Goal: Task Accomplishment & Management: Manage account settings

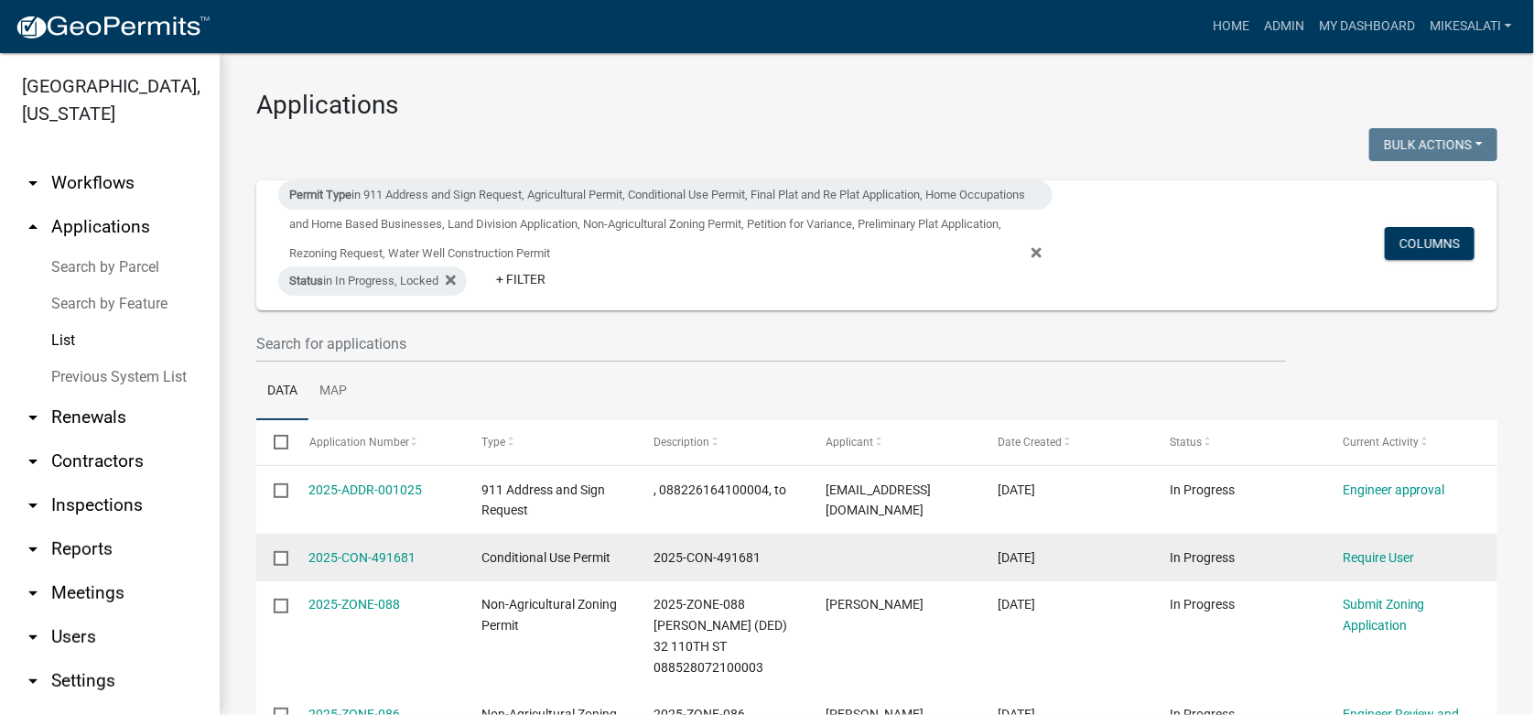
click at [284, 558] on input "checkbox" at bounding box center [280, 557] width 12 height 12
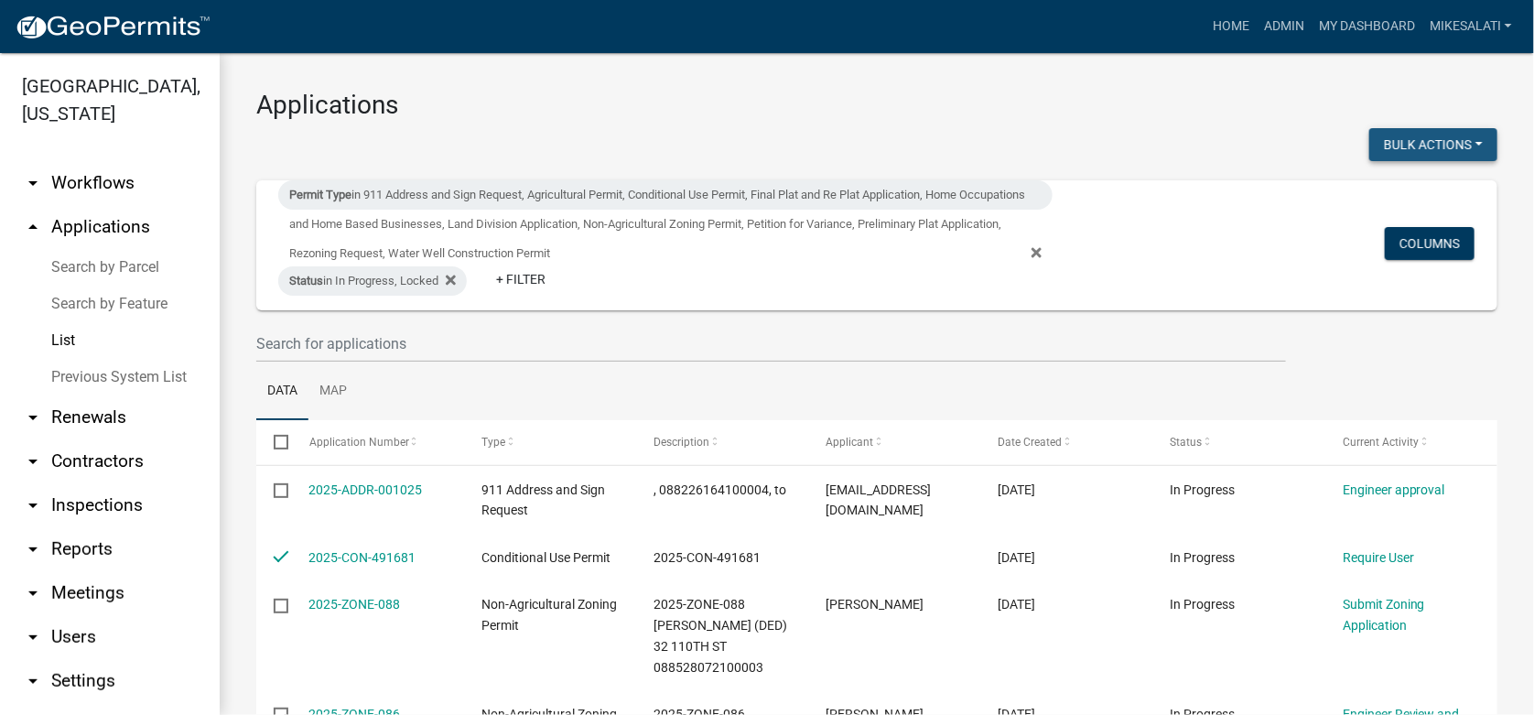
click at [1429, 138] on button "Bulk Actions" at bounding box center [1434, 144] width 128 height 33
click at [1402, 193] on button "Void" at bounding box center [1424, 192] width 146 height 44
checkbox input "false"
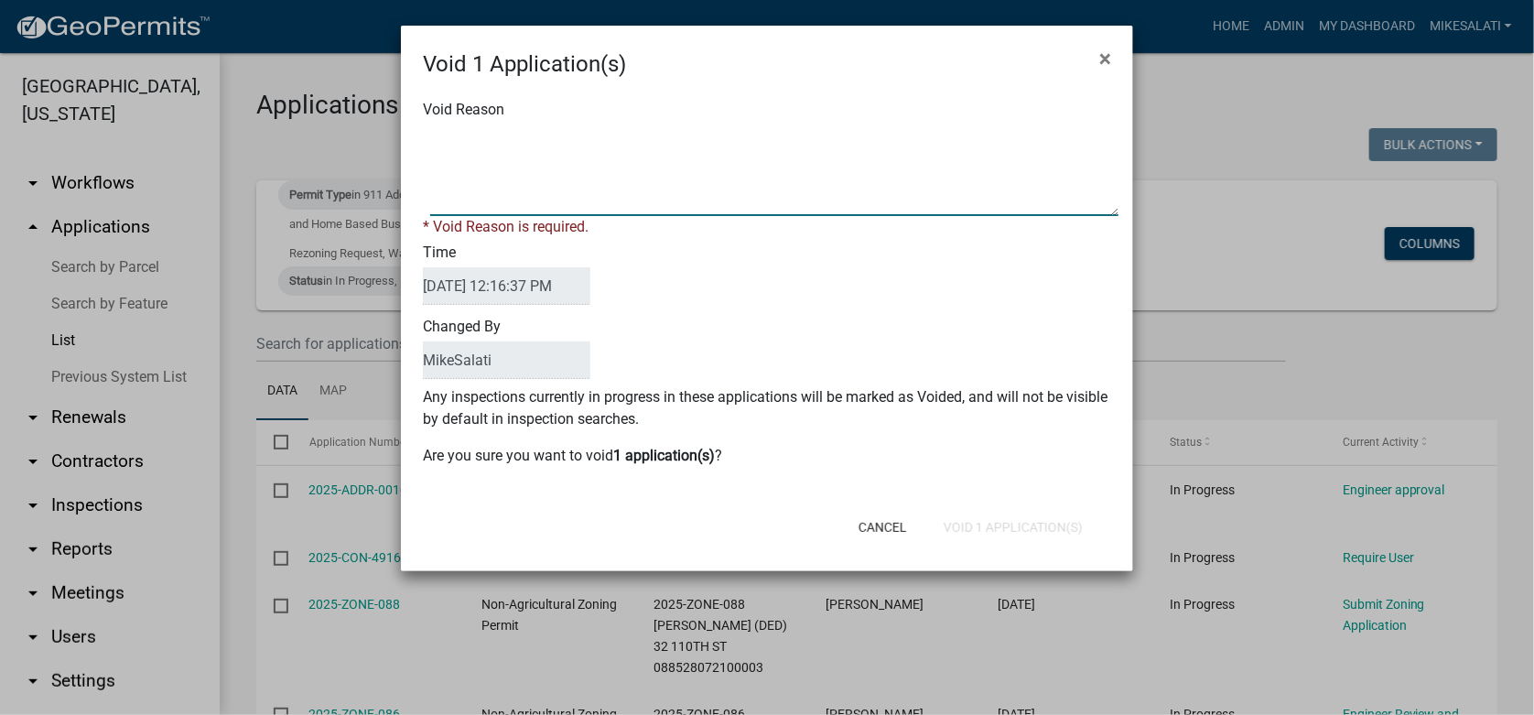
click at [440, 131] on textarea "Void Reason" at bounding box center [774, 171] width 688 height 92
type textarea "."
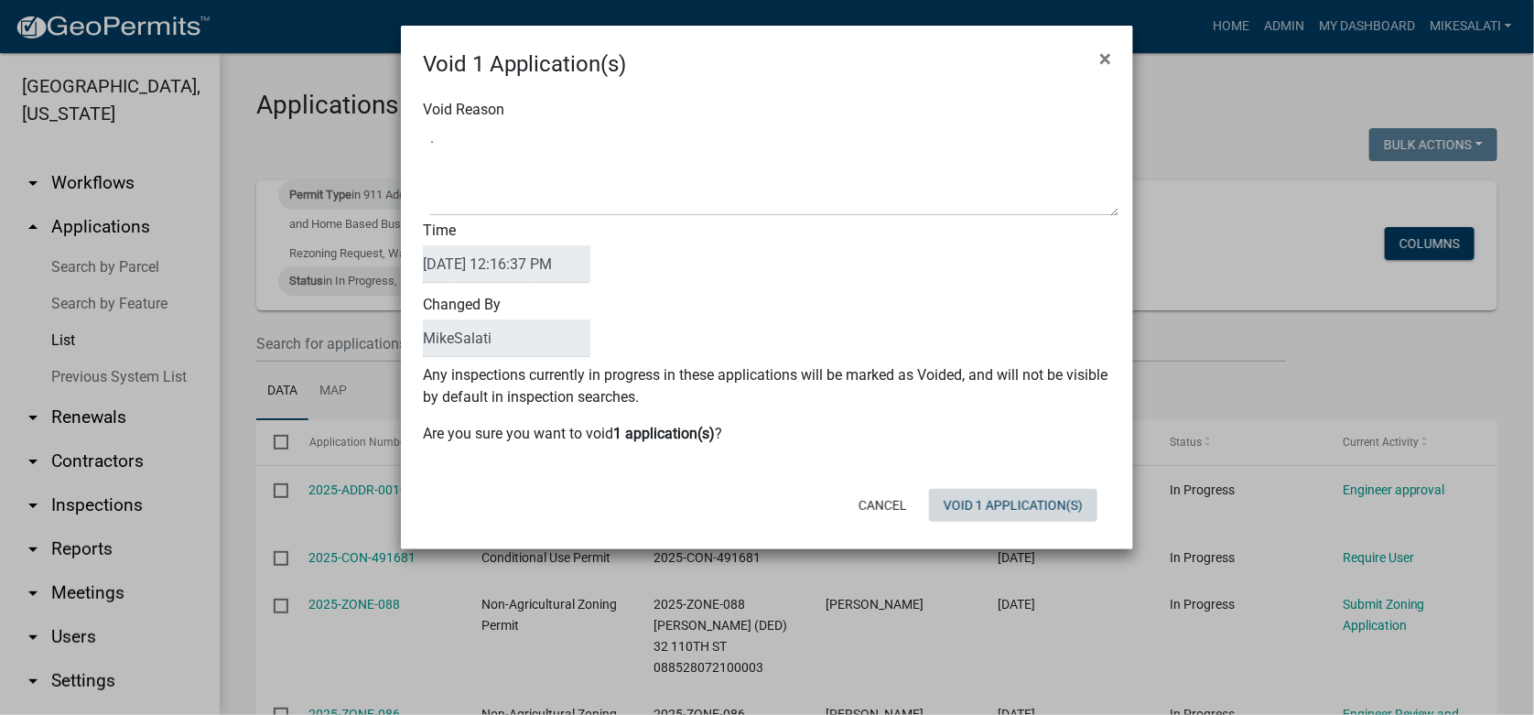
click at [1019, 523] on div "Cancel Void 1 Application(s)" at bounding box center [886, 506] width 451 height 48
click at [1013, 507] on button "Void 1 Application(s)" at bounding box center [1013, 505] width 168 height 33
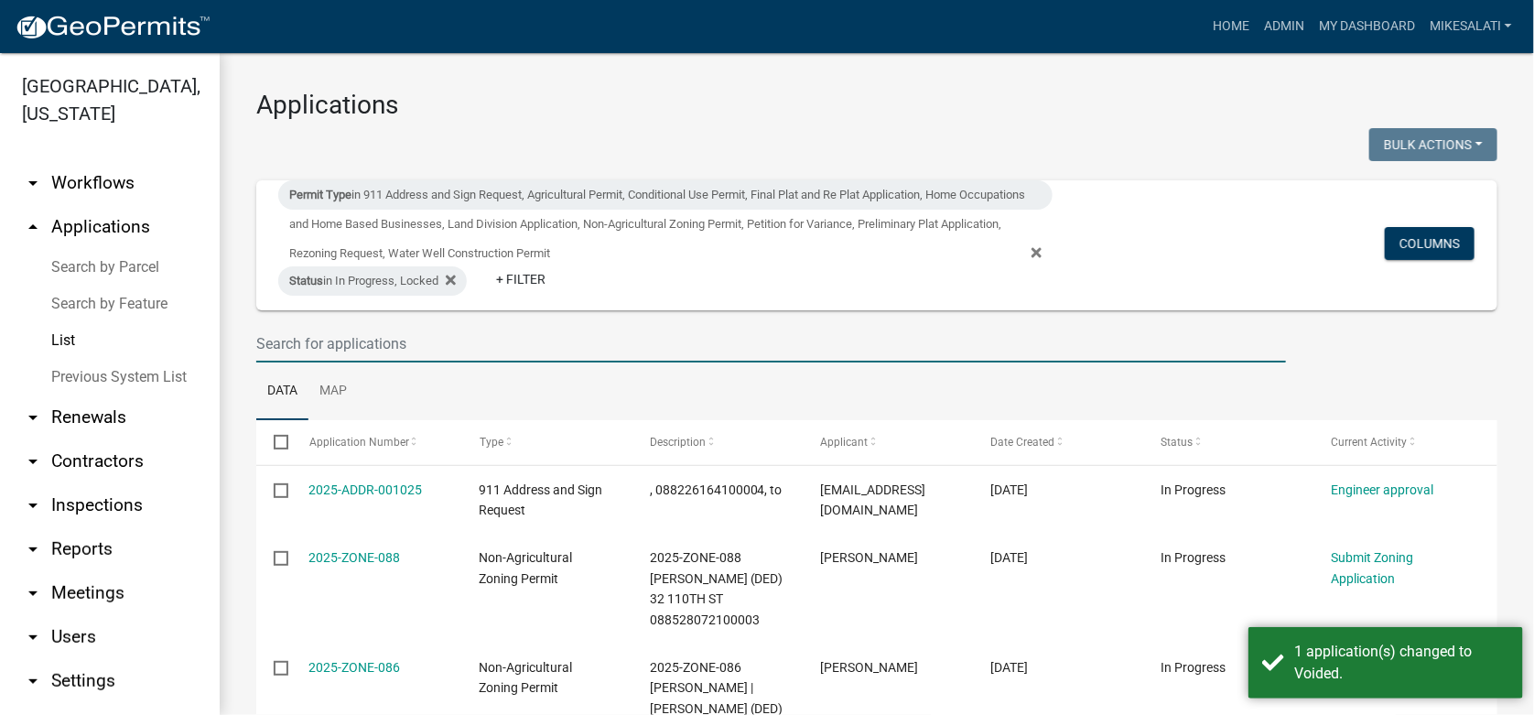
click at [282, 330] on input "text" at bounding box center [771, 344] width 1030 height 38
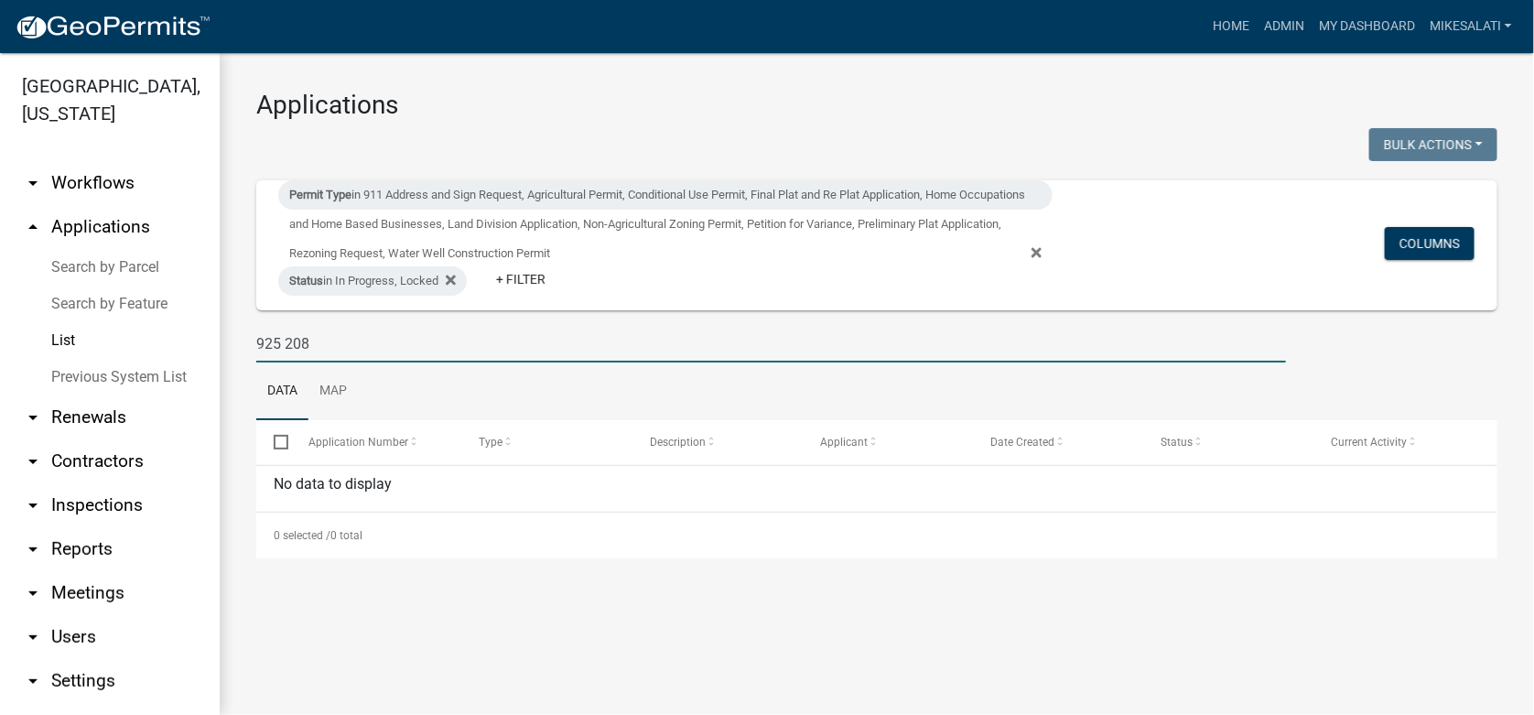
type input "925 208"
click at [104, 249] on link "Search by Parcel" at bounding box center [110, 267] width 220 height 37
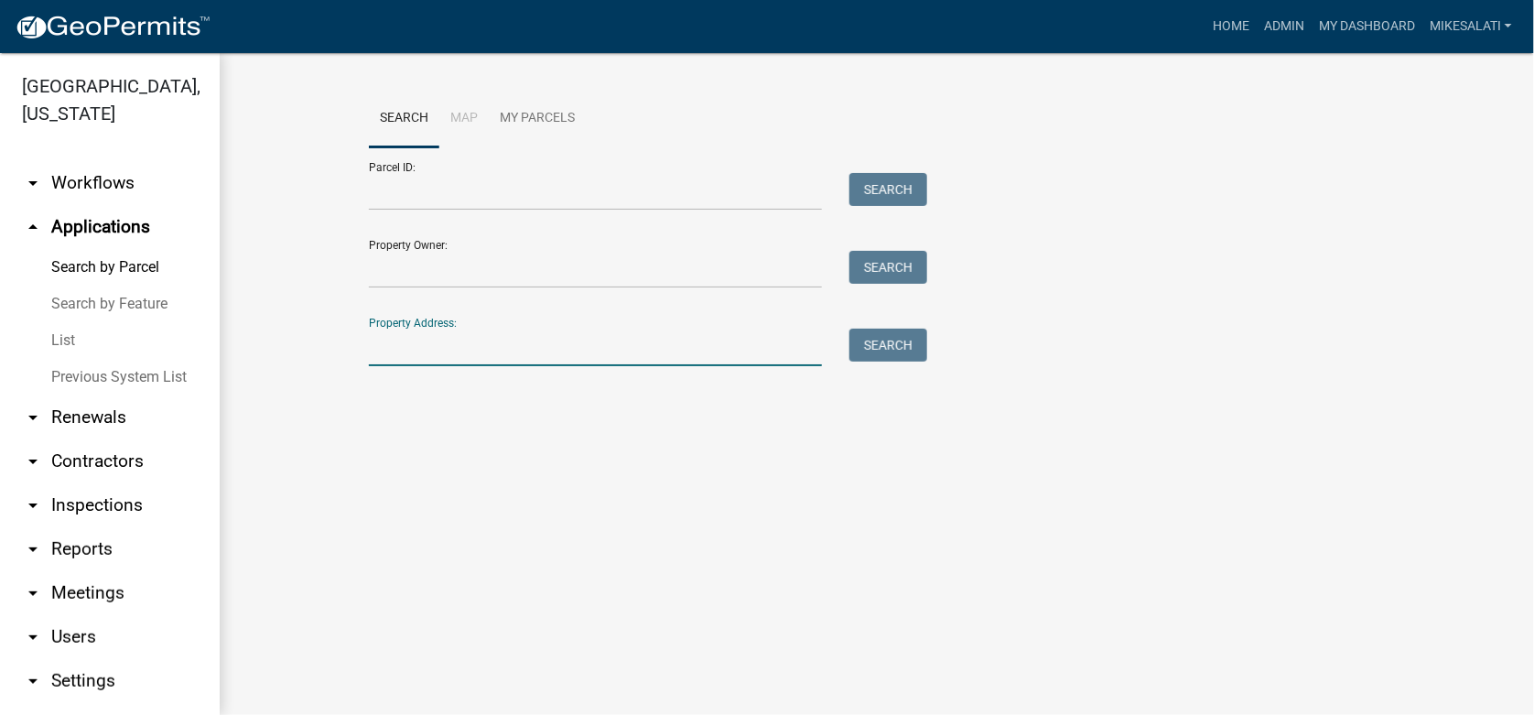
click at [376, 351] on input "Property Address:" at bounding box center [595, 348] width 453 height 38
type input "9"
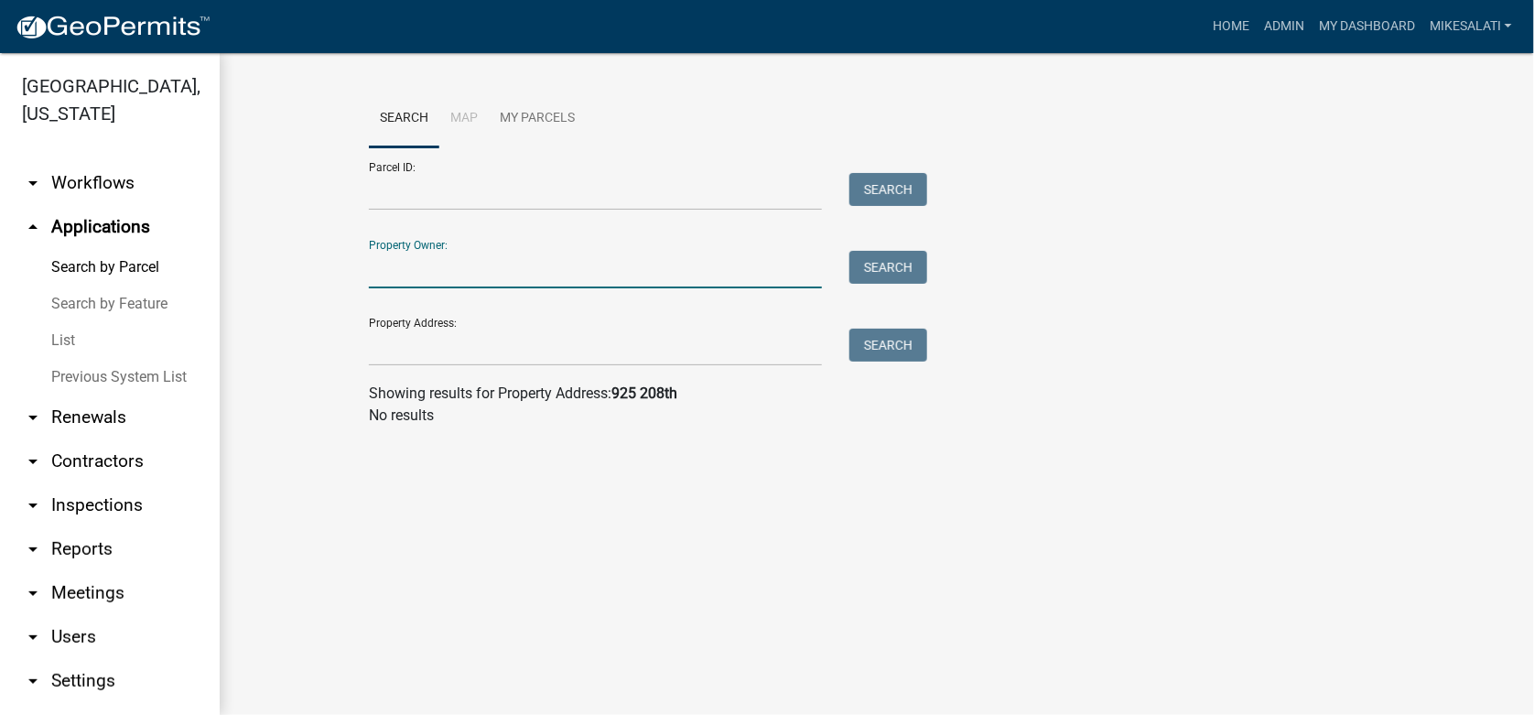
click at [399, 270] on input "Property Owner:" at bounding box center [595, 270] width 453 height 38
type input "A"
click at [63, 322] on link "List" at bounding box center [110, 340] width 220 height 37
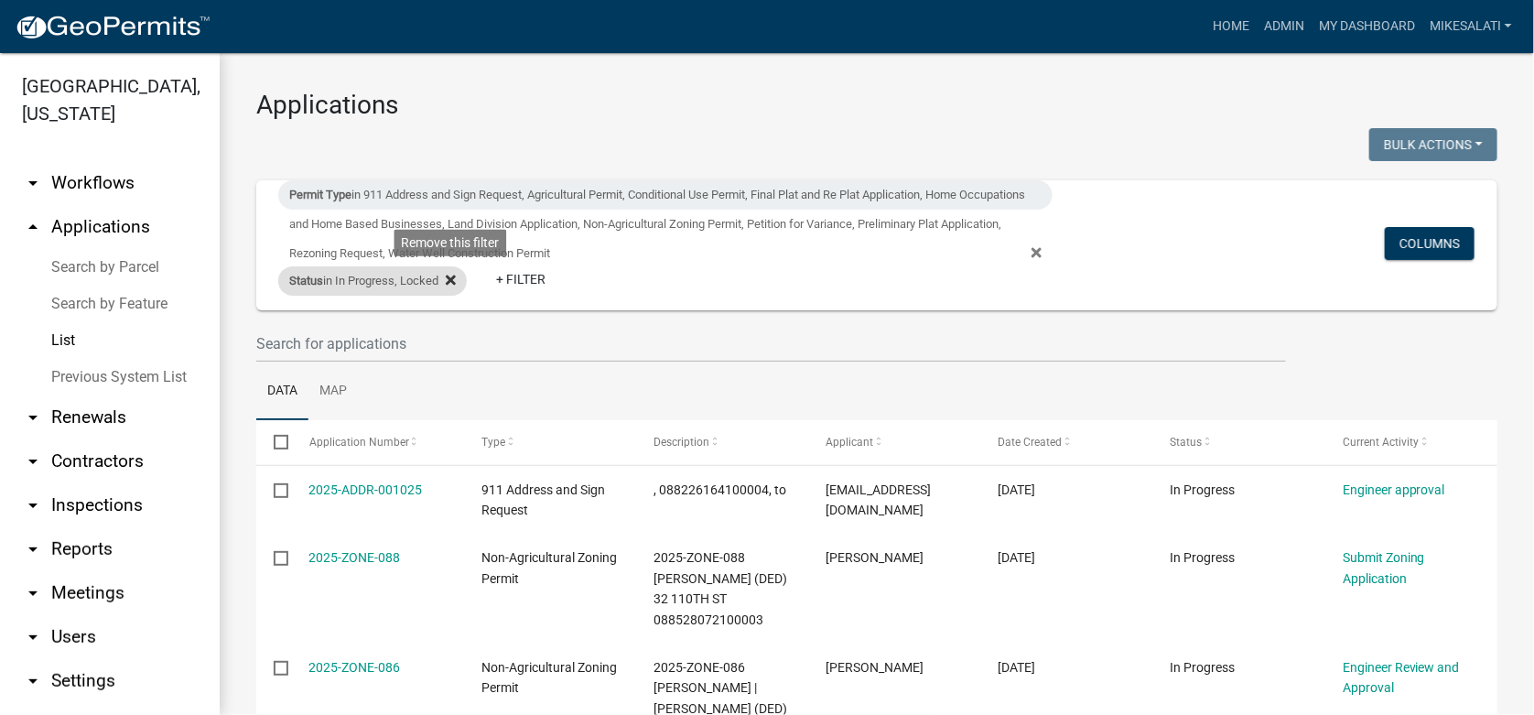
click at [450, 283] on icon at bounding box center [451, 281] width 10 height 10
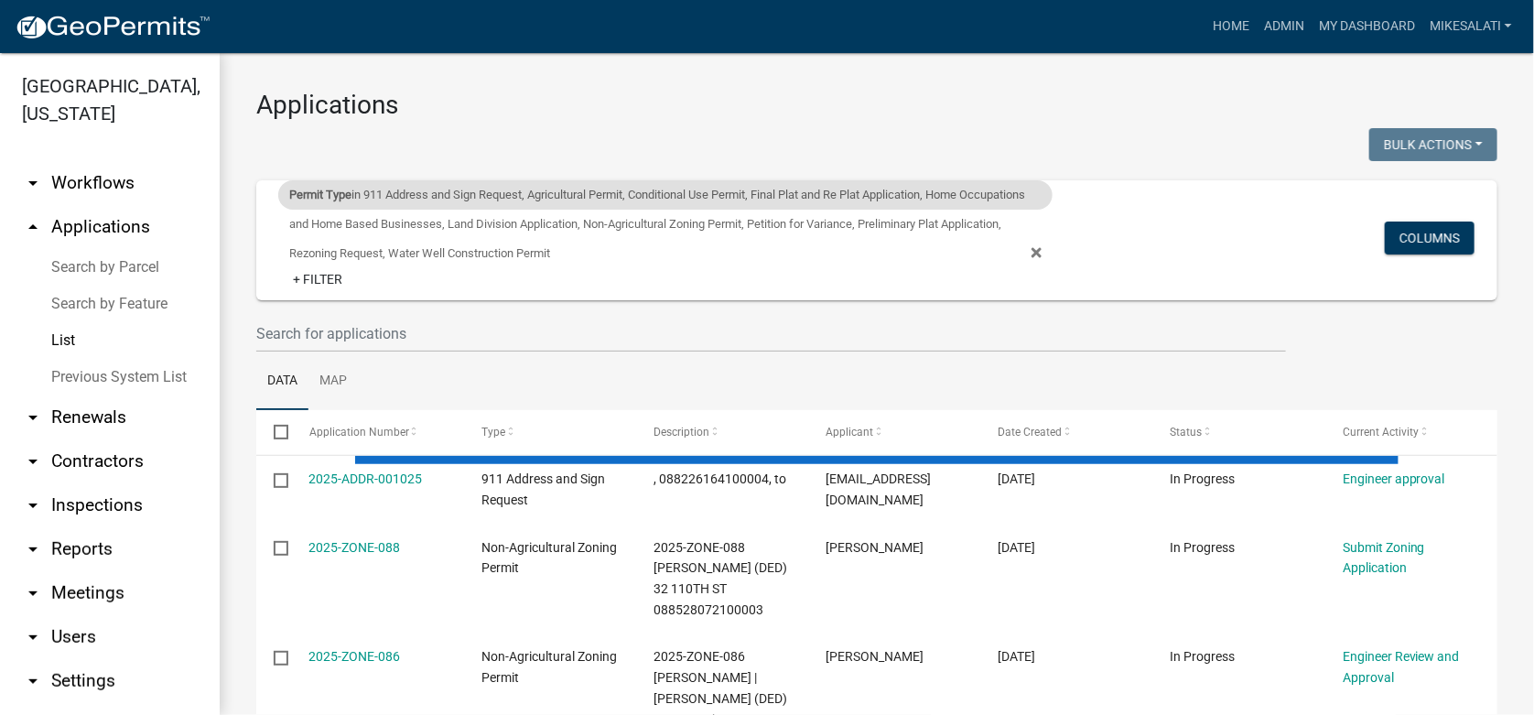
select select "1: 25"
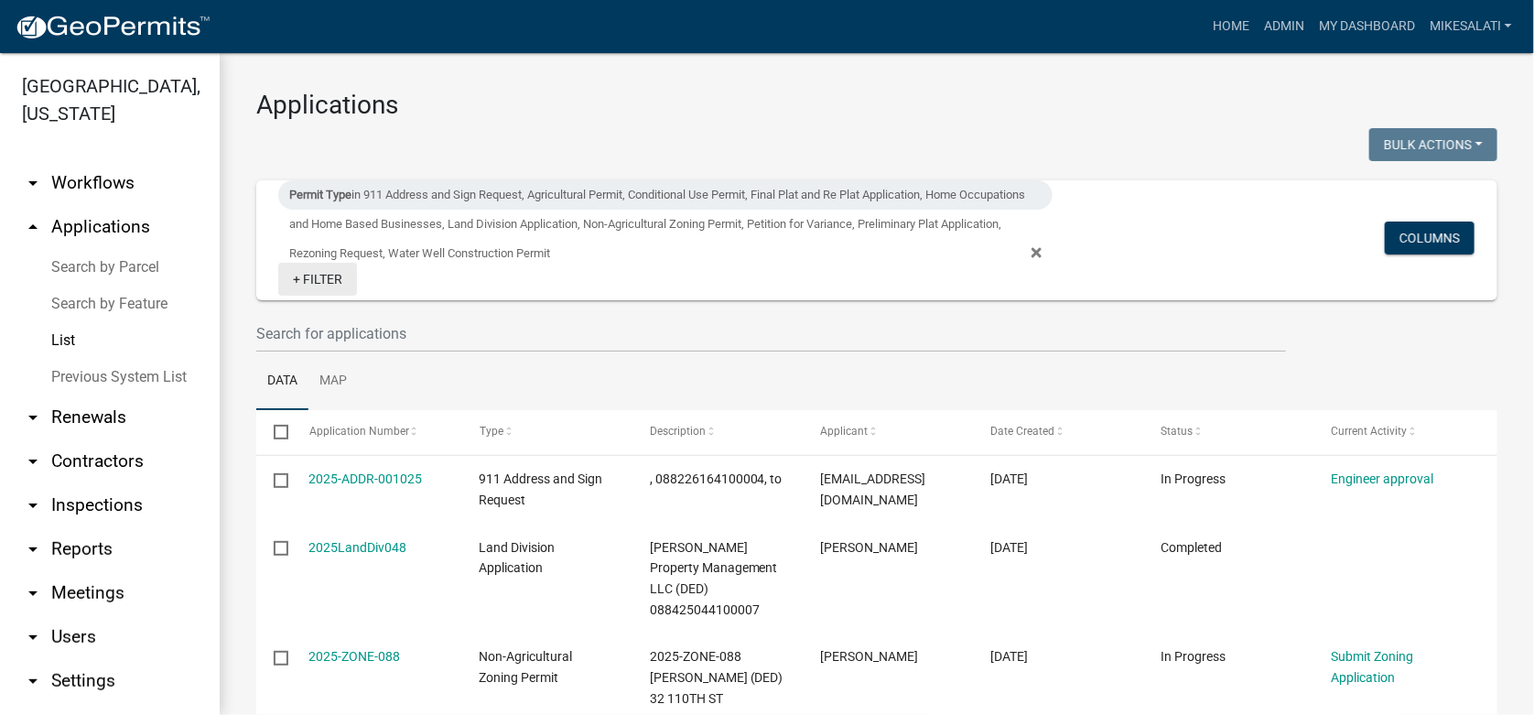
click at [330, 280] on link "+ Filter" at bounding box center [317, 279] width 79 height 33
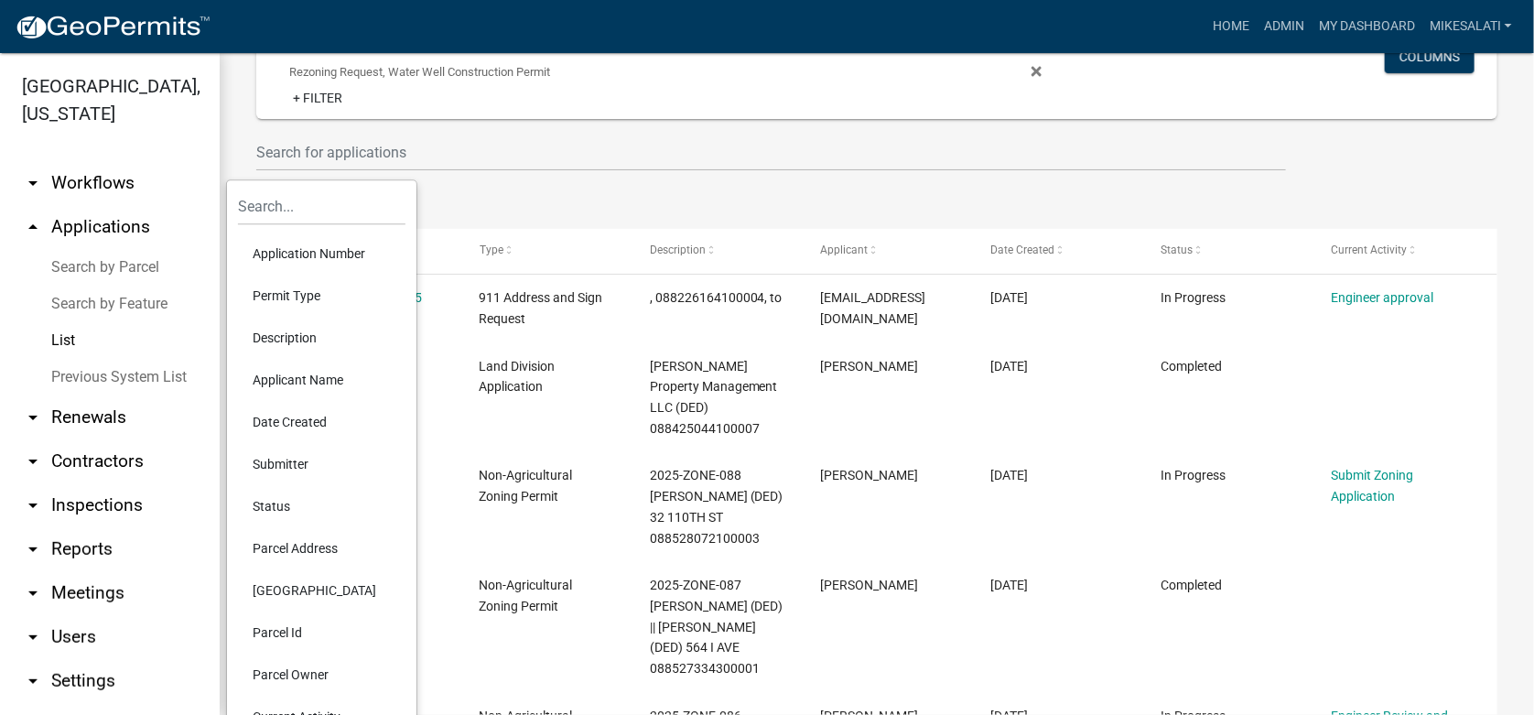
scroll to position [182, 0]
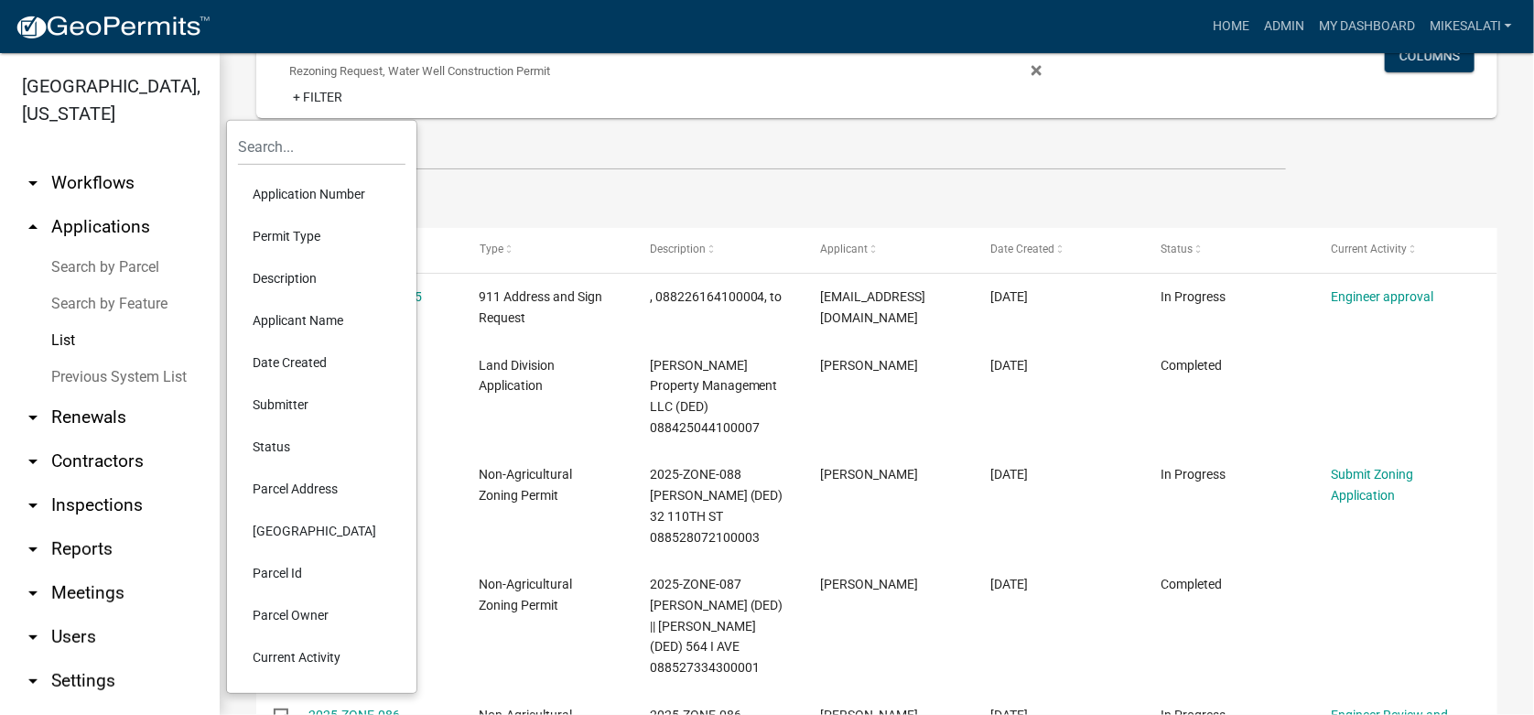
click at [270, 445] on li "Status" at bounding box center [322, 447] width 168 height 42
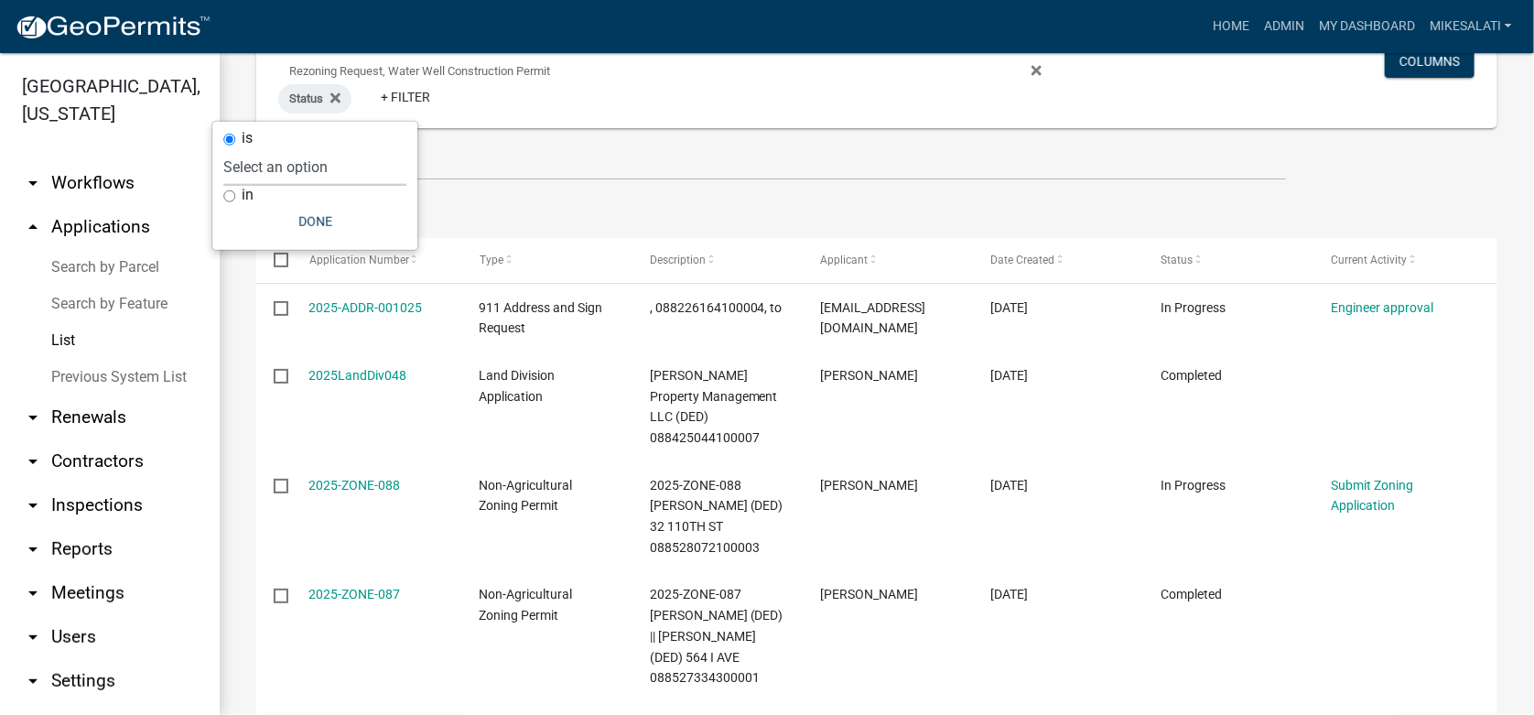
click at [276, 163] on select "Select an option Not Started In Progress Completed Expired Locked Withdrawn Voi…" at bounding box center [314, 167] width 183 height 38
select select "3"
click at [249, 148] on select "Select an option Not Started In Progress Completed Expired Locked Withdrawn Voi…" at bounding box center [314, 167] width 183 height 38
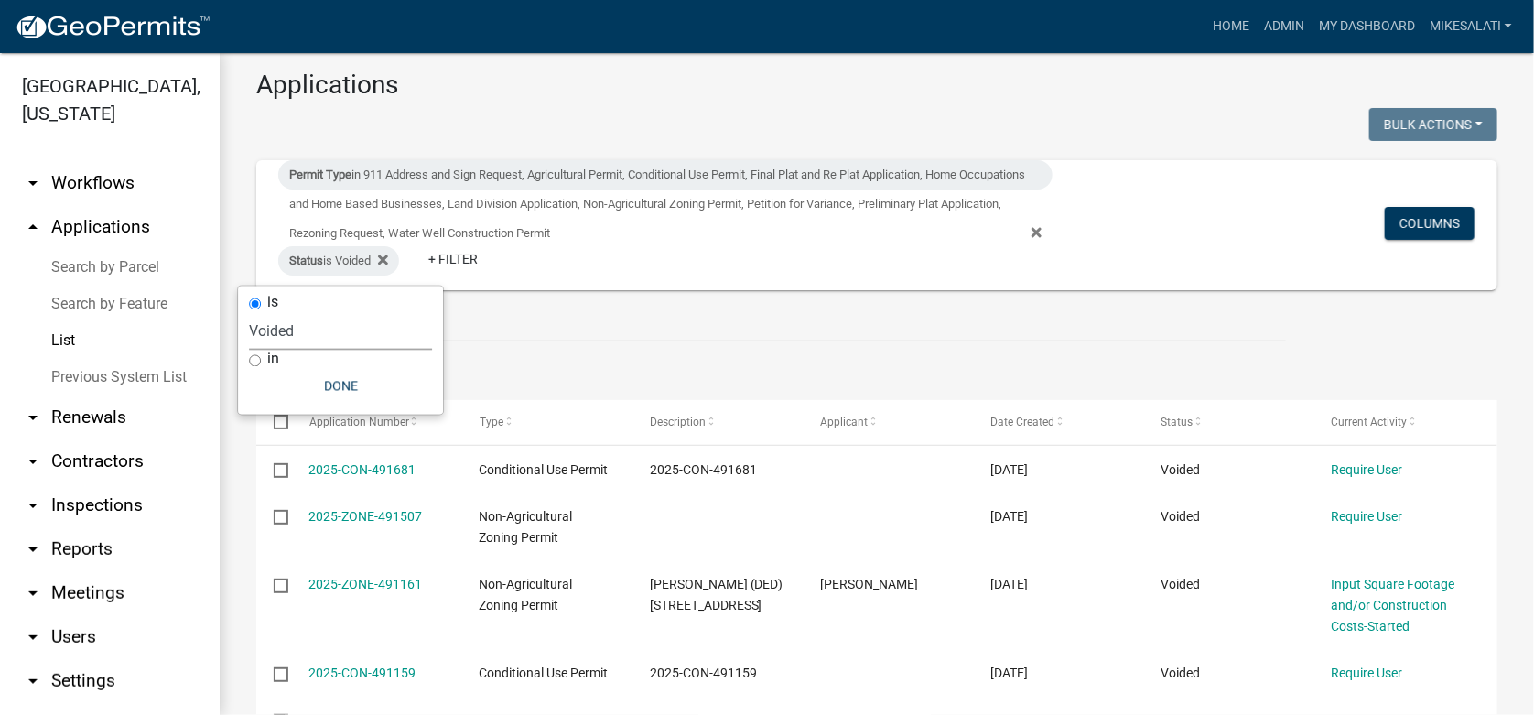
scroll to position [0, 0]
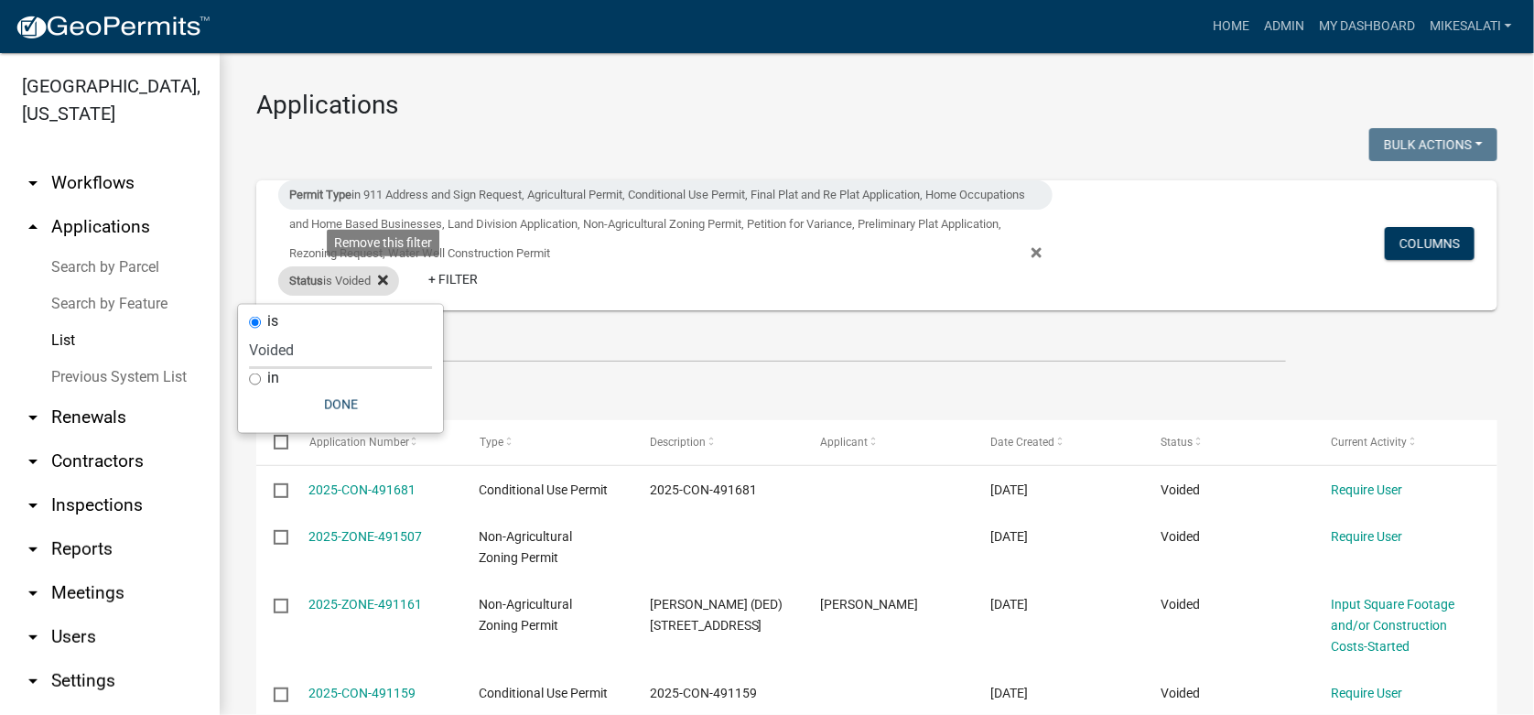
click at [387, 276] on icon at bounding box center [383, 280] width 10 height 15
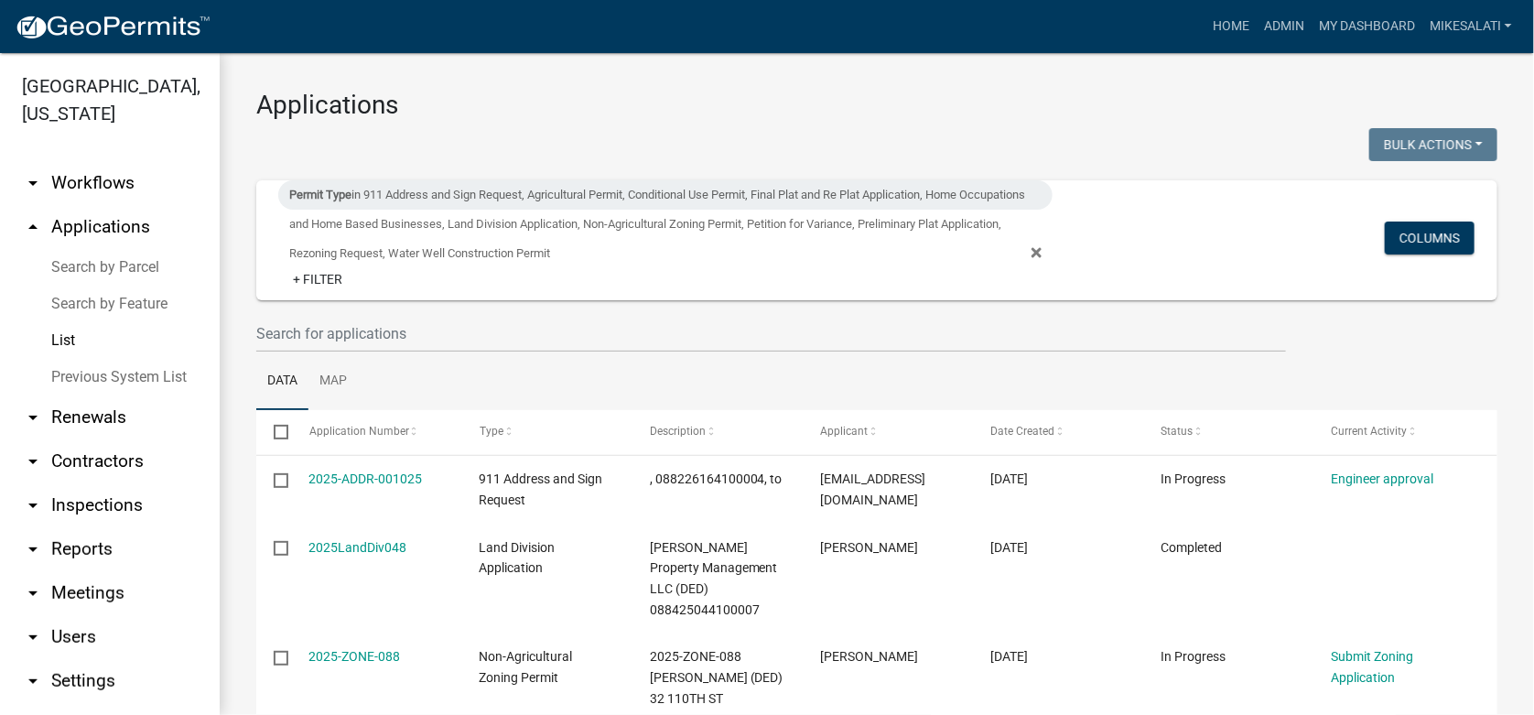
click at [99, 249] on link "Search by Parcel" at bounding box center [110, 267] width 220 height 37
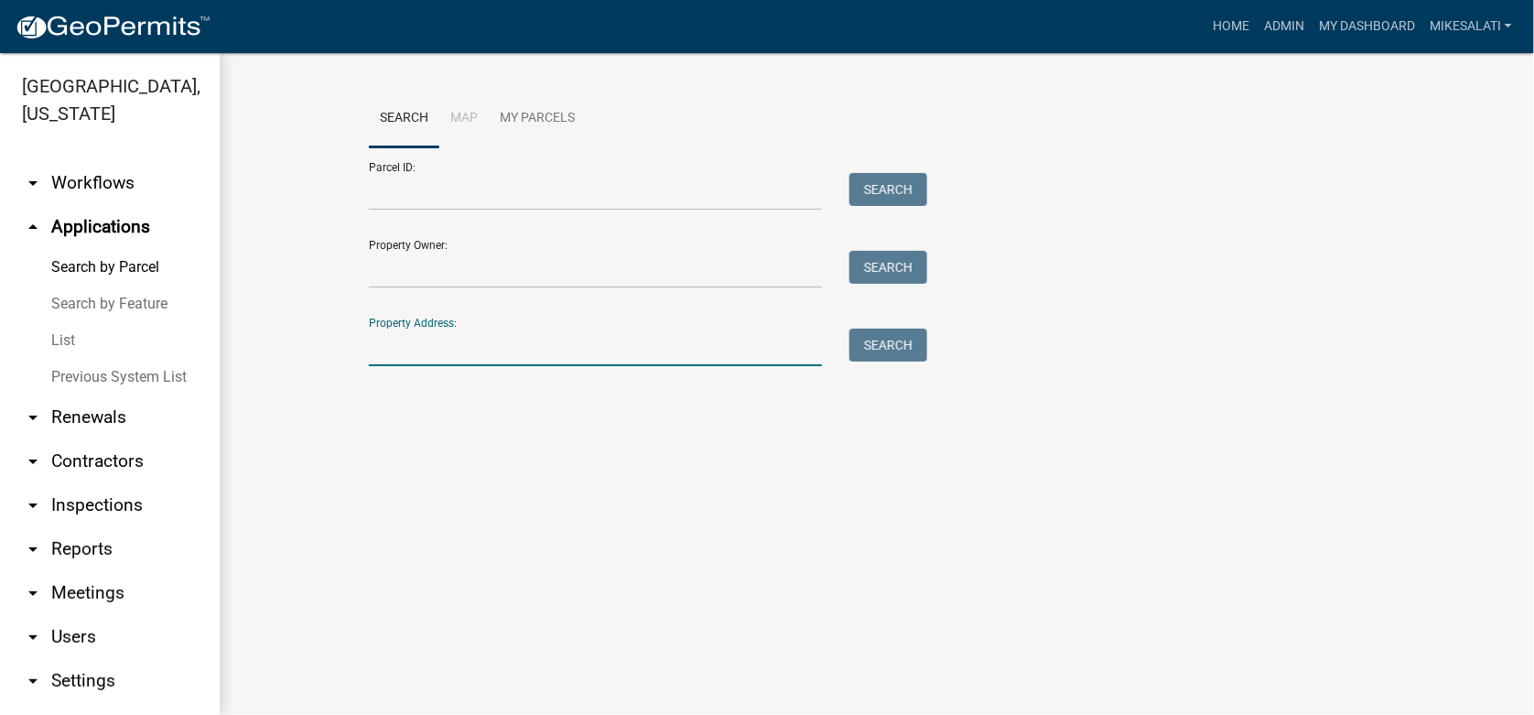
click at [427, 351] on input "Property Address:" at bounding box center [595, 348] width 453 height 38
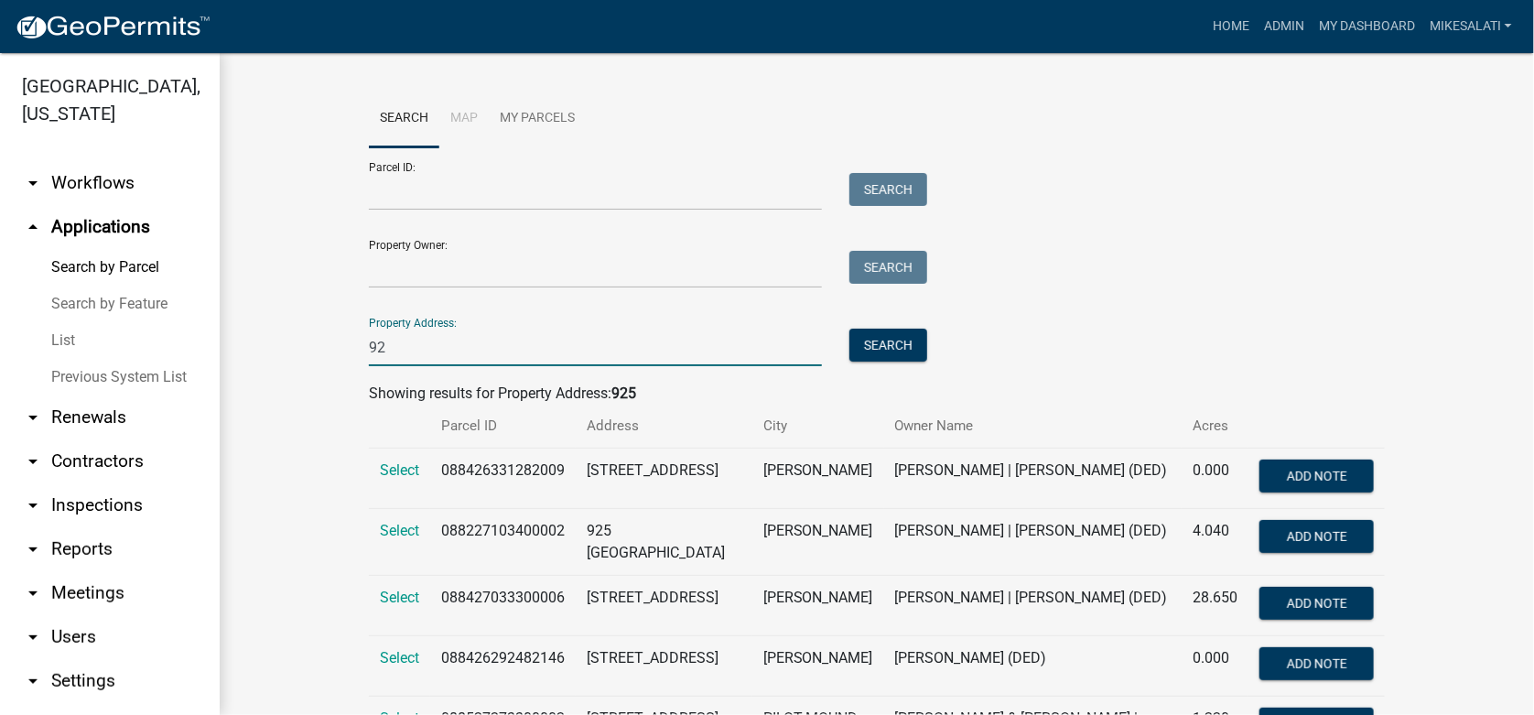
type input "9"
click at [483, 253] on input "Property Owner:" at bounding box center [595, 270] width 453 height 38
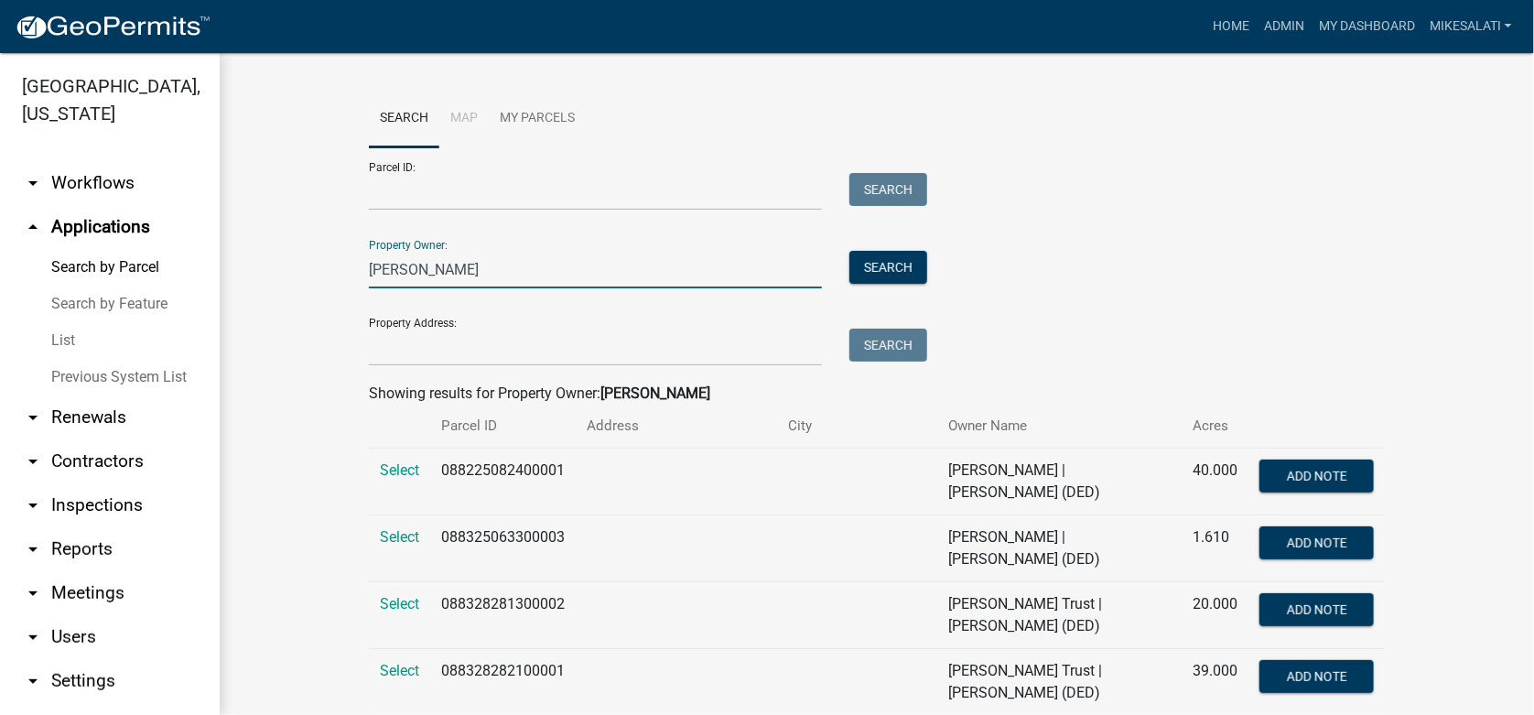
type input "[PERSON_NAME]"
click at [70, 322] on link "List" at bounding box center [110, 340] width 220 height 37
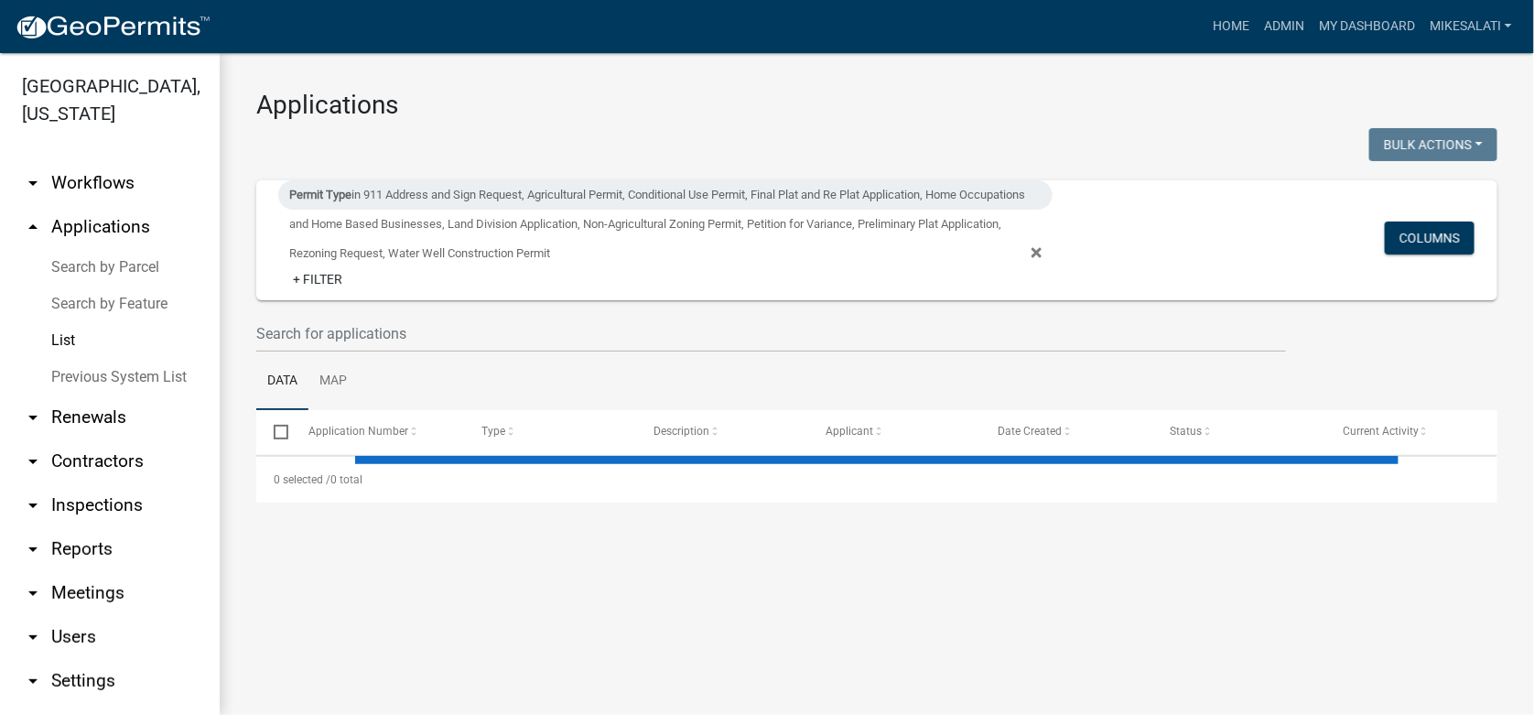
select select "1: 25"
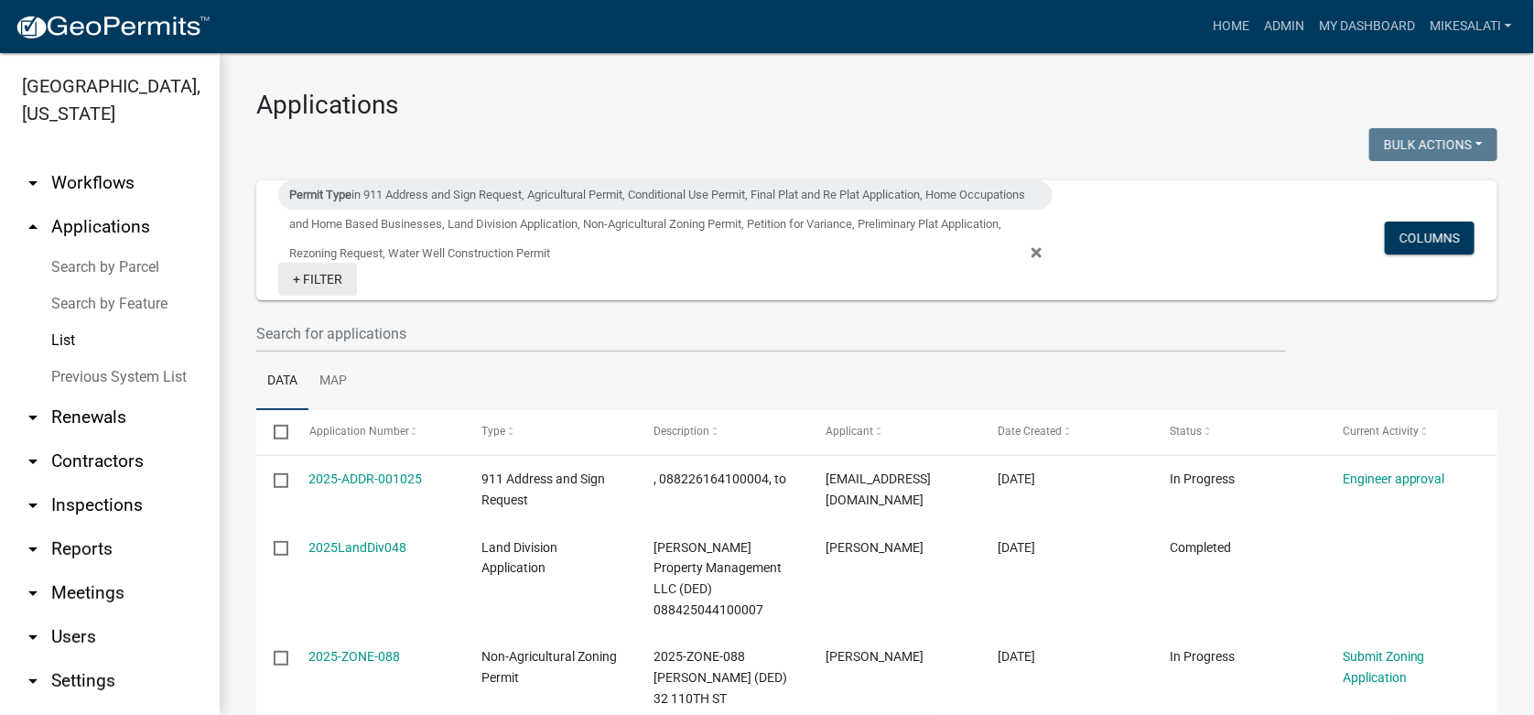
click at [322, 276] on link "+ Filter" at bounding box center [317, 279] width 79 height 33
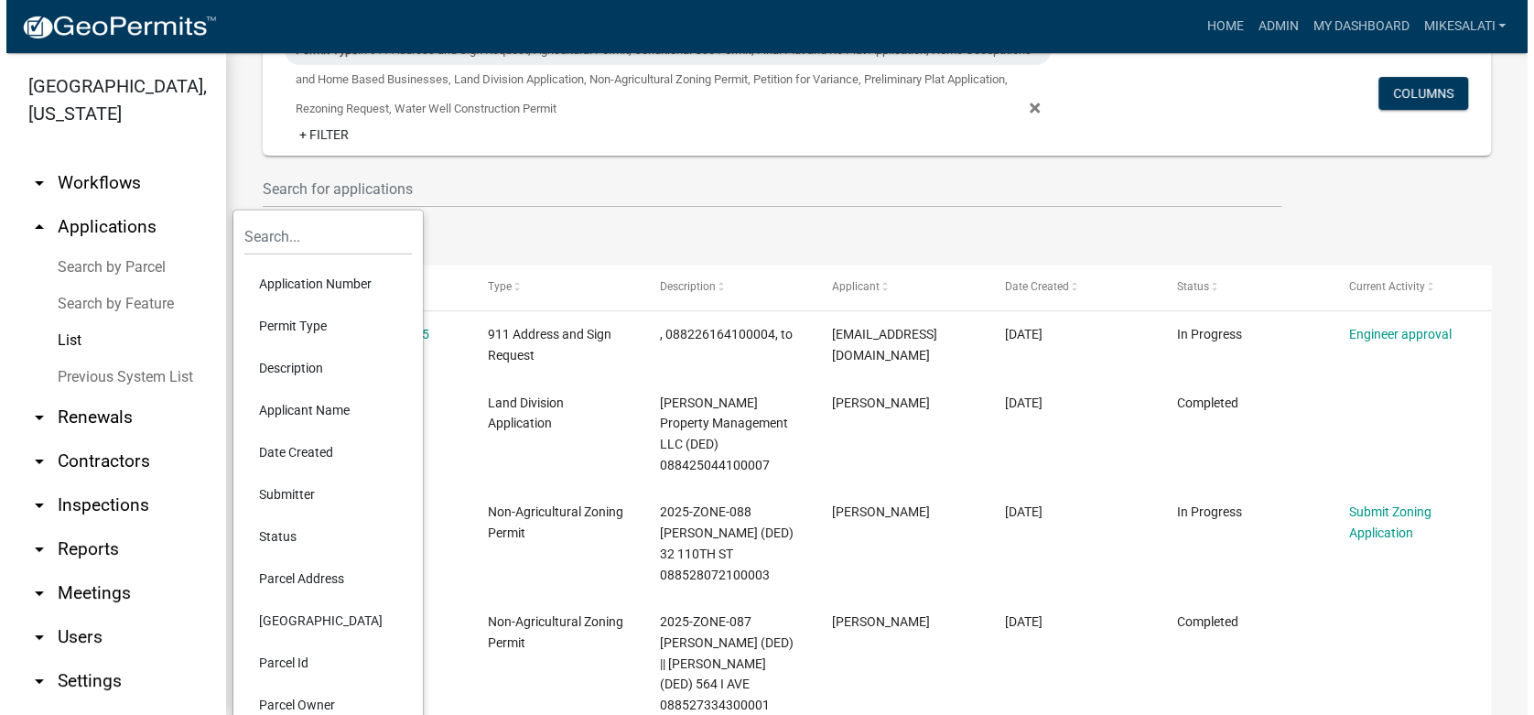
scroll to position [182, 0]
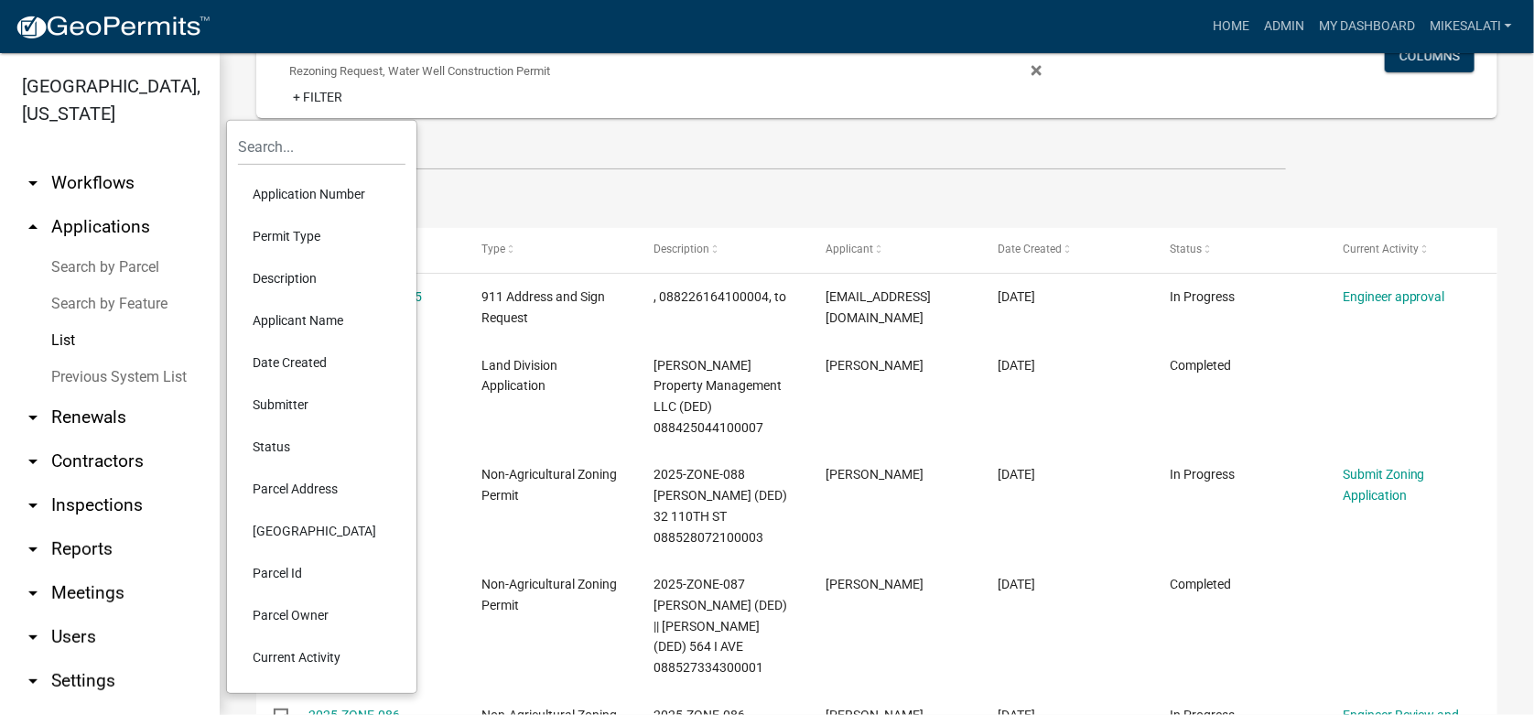
click at [262, 446] on li "Status" at bounding box center [322, 447] width 168 height 42
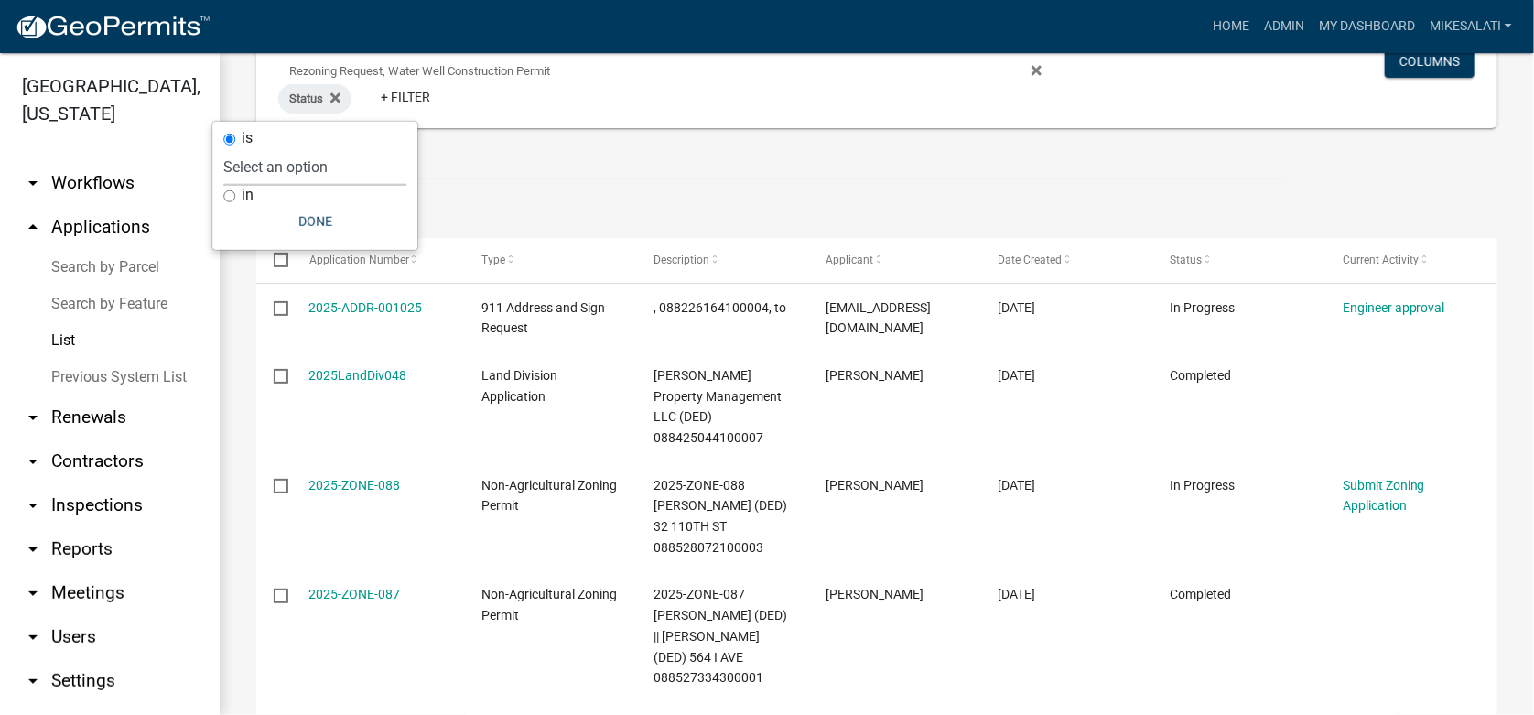
click at [264, 168] on select "Select an option Not Started In Progress Completed Expired Locked Withdrawn Voi…" at bounding box center [314, 167] width 183 height 38
select select "3"
click at [249, 148] on select "Select an option Not Started In Progress Completed Expired Locked Withdrawn Voi…" at bounding box center [314, 167] width 183 height 38
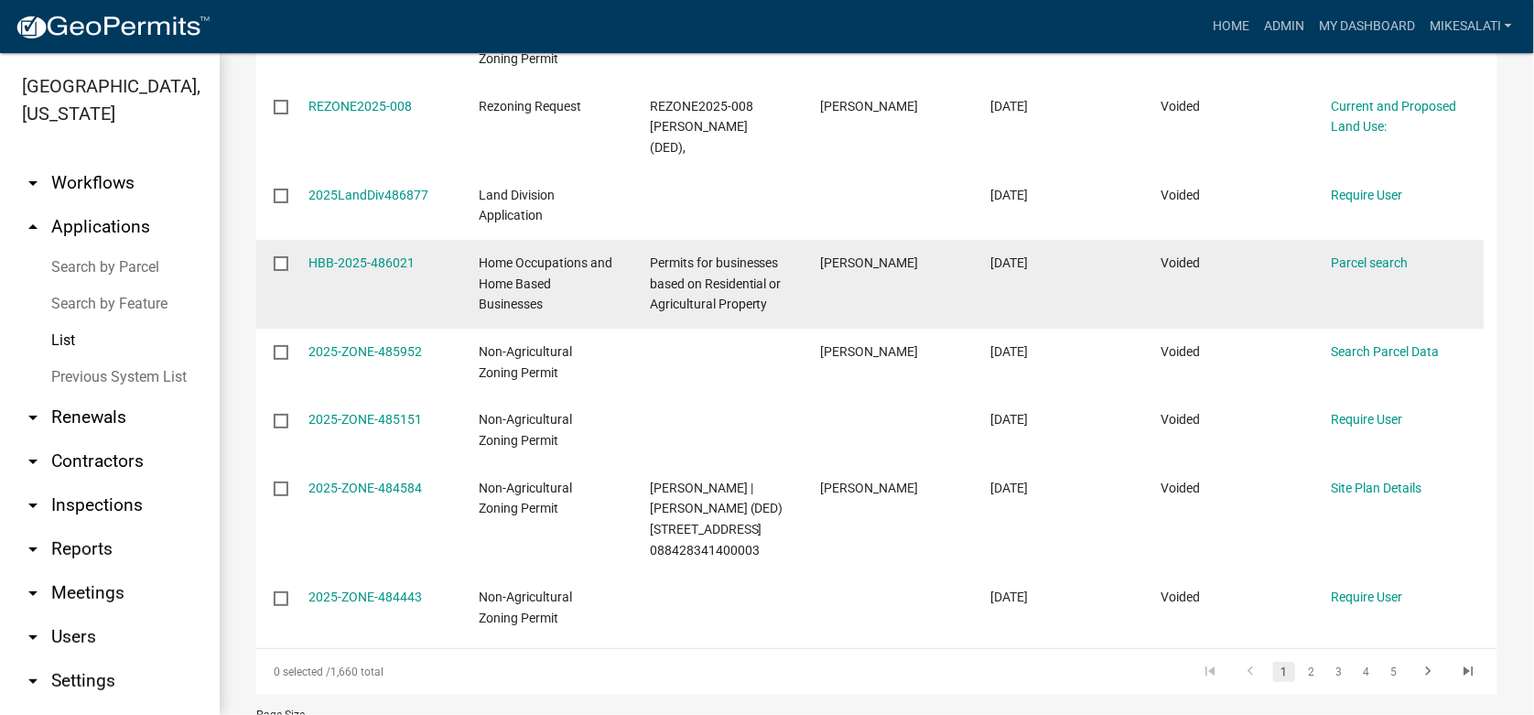
scroll to position [1556, 0]
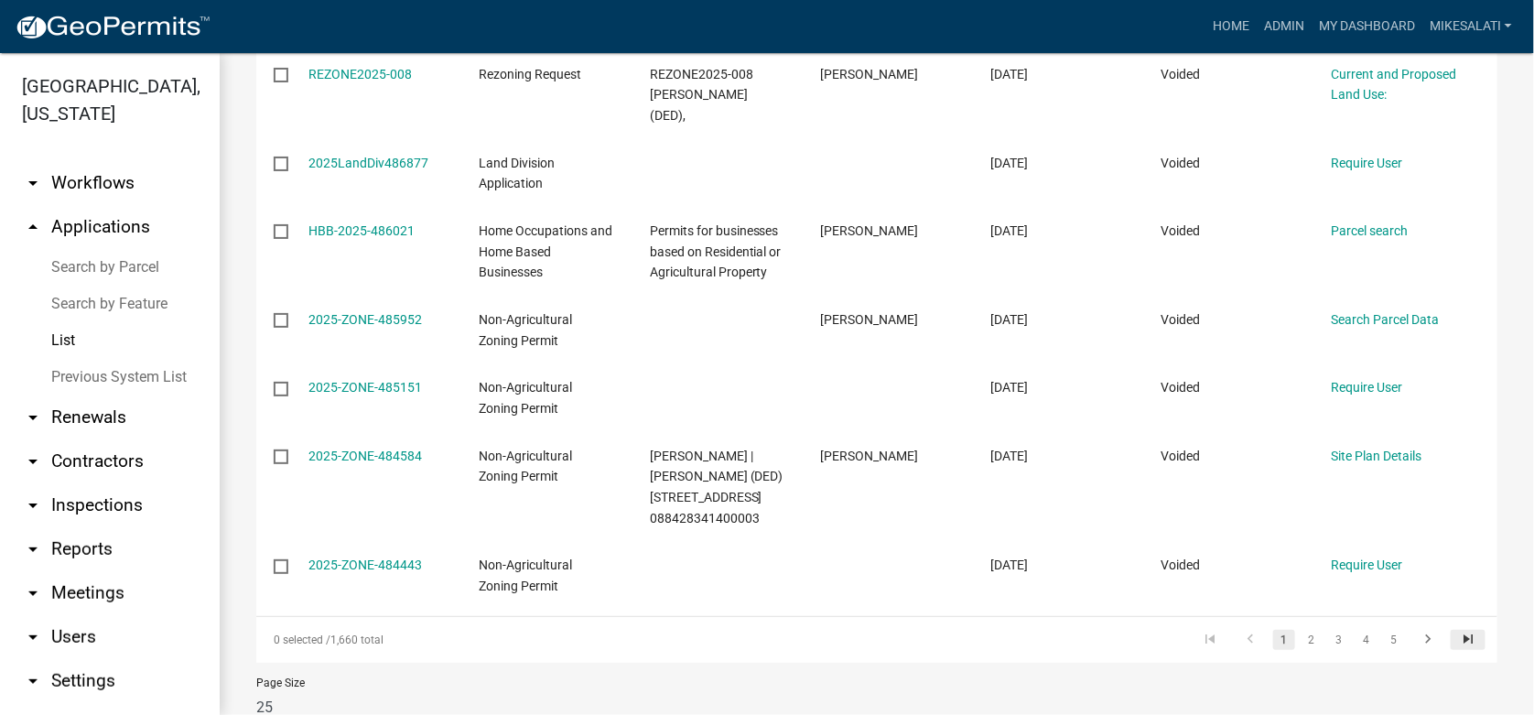
click at [1457, 631] on icon "go to last page" at bounding box center [1469, 642] width 24 height 22
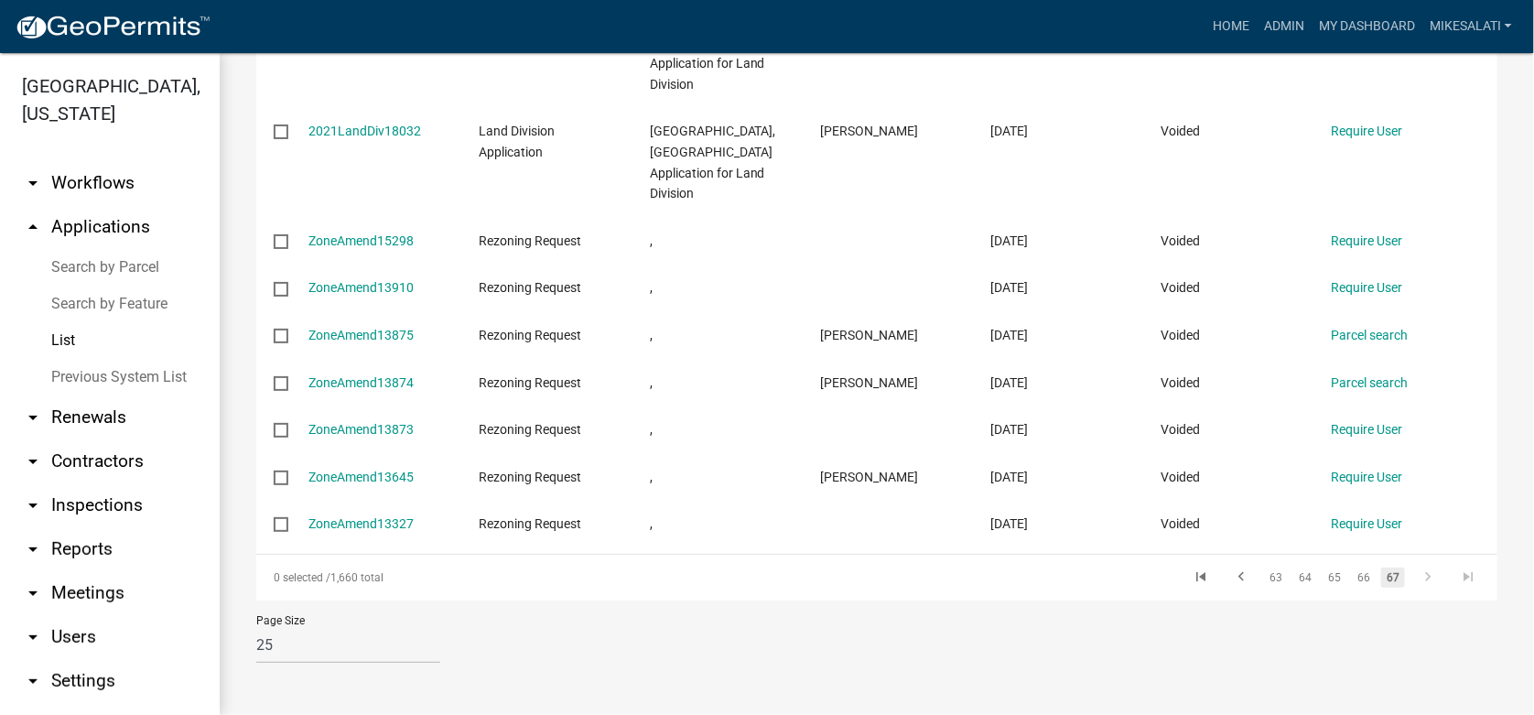
scroll to position [515, 0]
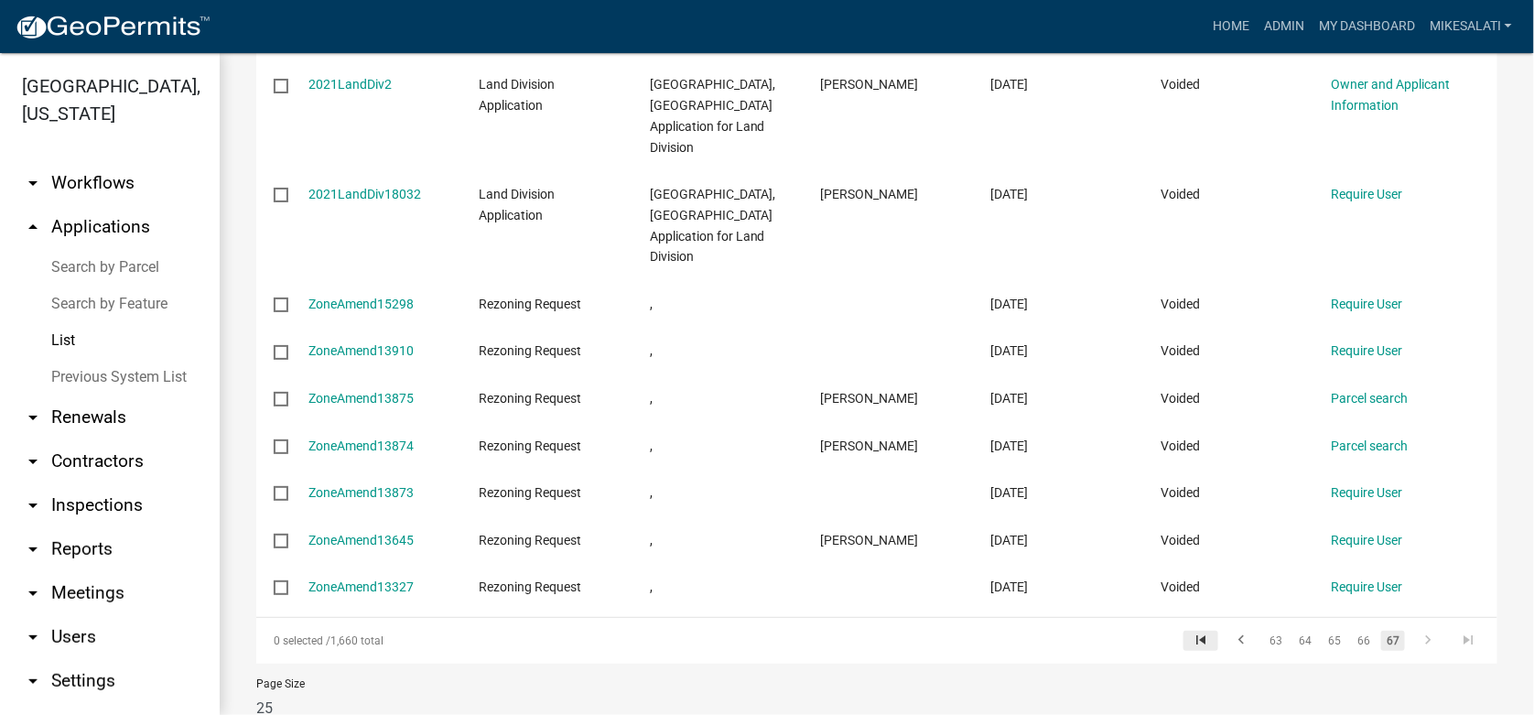
click at [1192, 632] on icon "go to first page" at bounding box center [1201, 643] width 24 height 22
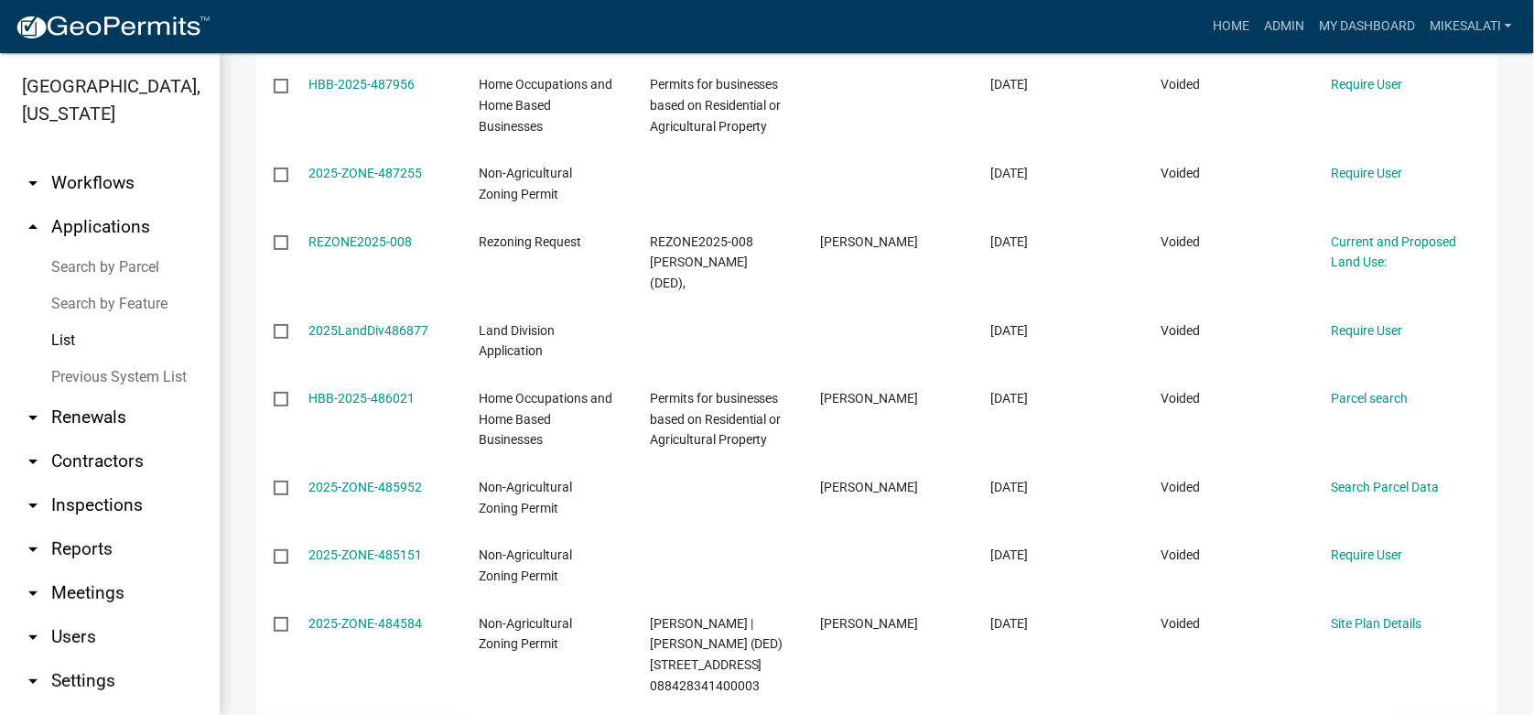
scroll to position [1577, 0]
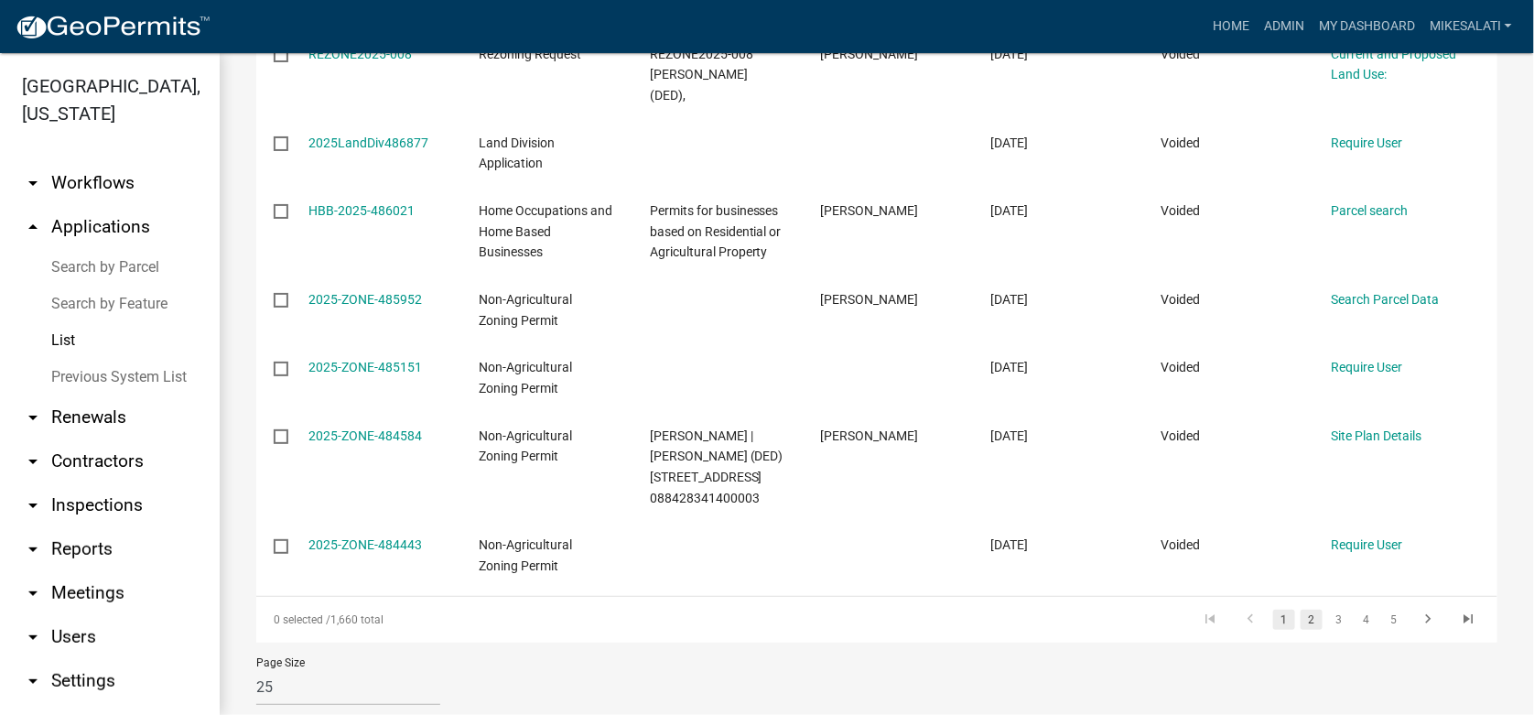
click at [1304, 610] on link "2" at bounding box center [1312, 620] width 22 height 20
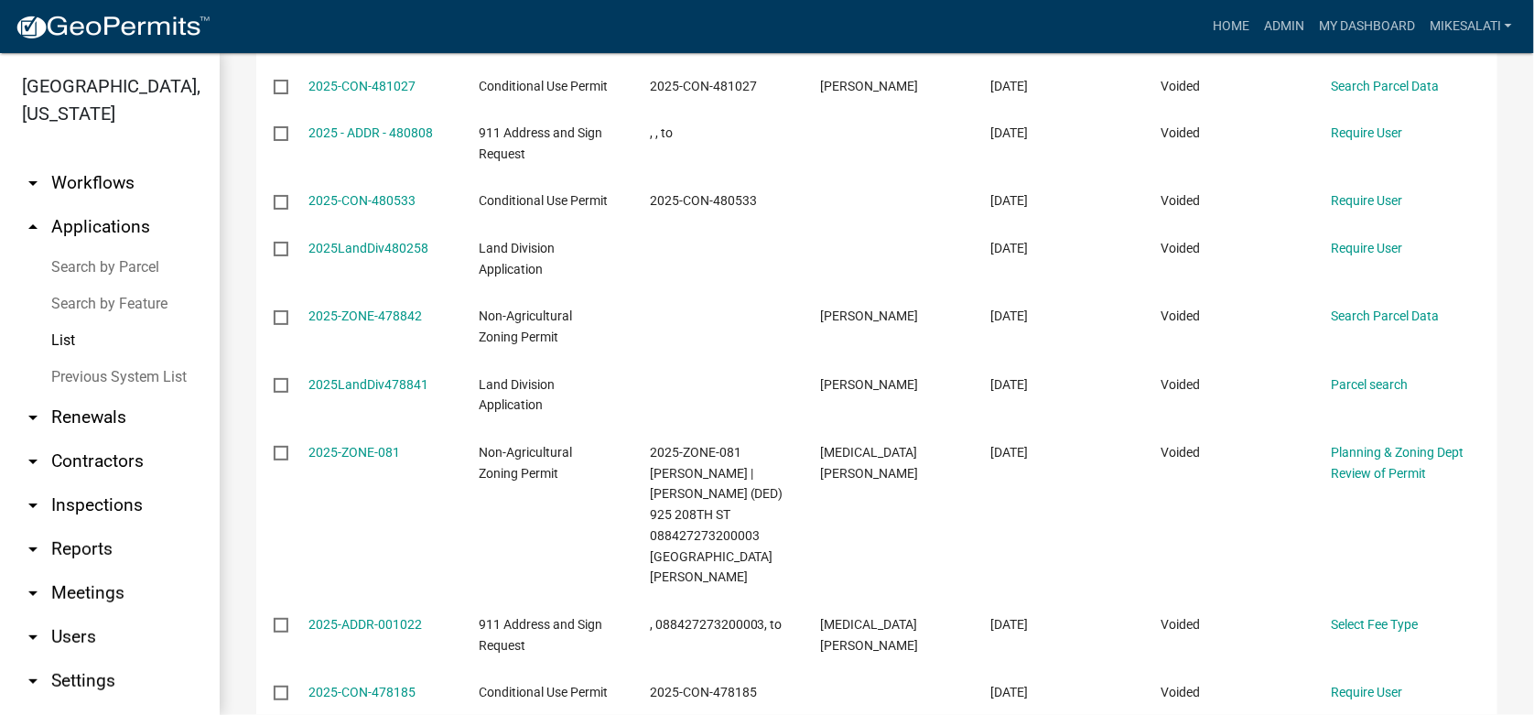
scroll to position [1181, 0]
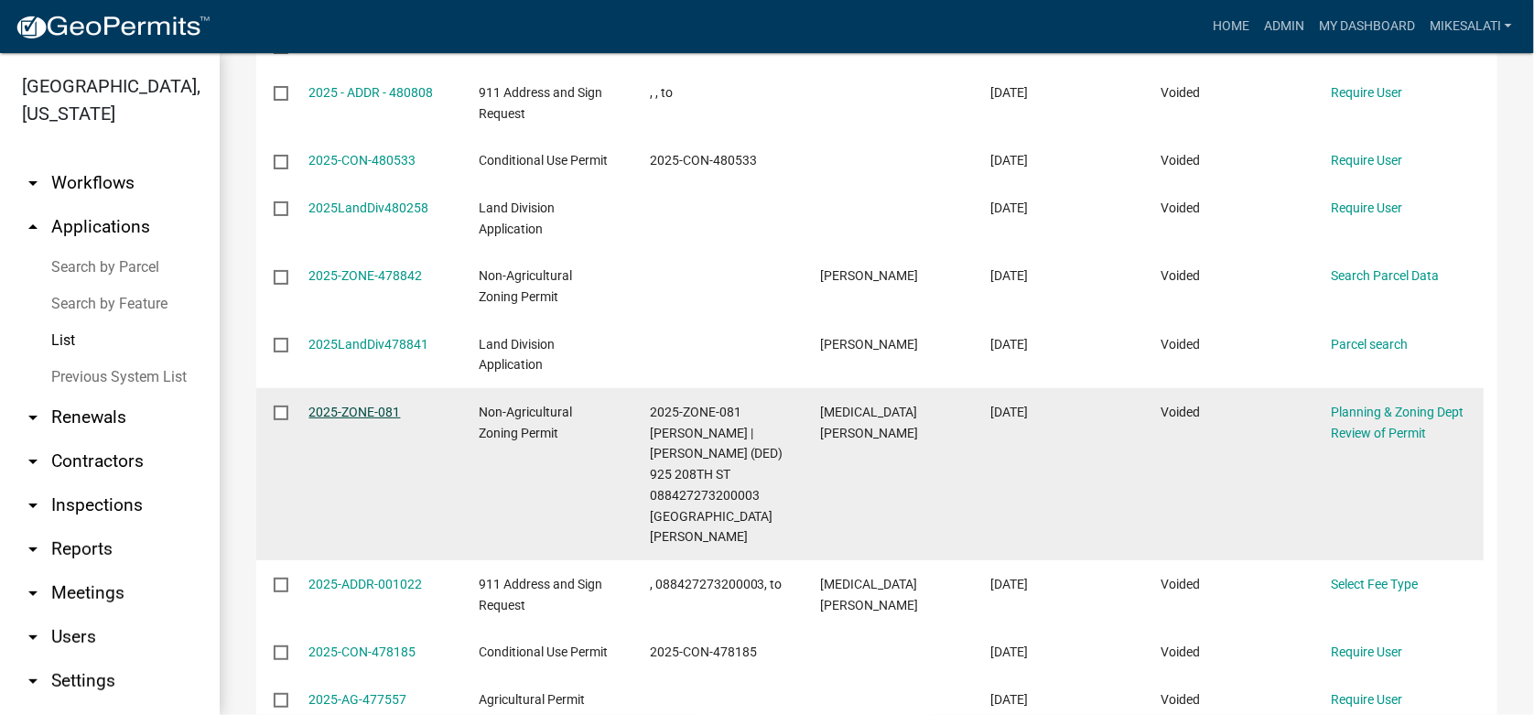
click at [359, 405] on link "2025-ZONE-081" at bounding box center [355, 412] width 92 height 15
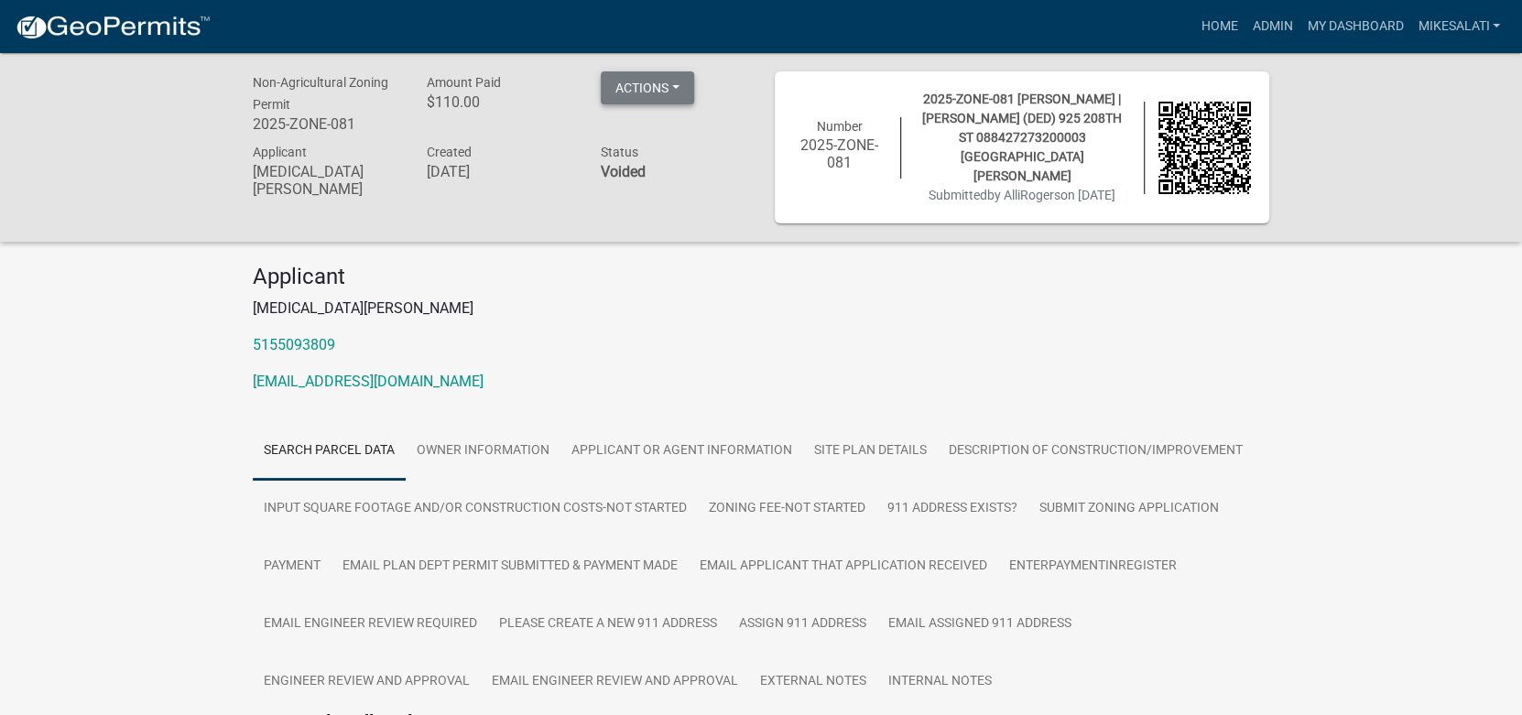
click at [682, 92] on button "Actions" at bounding box center [647, 87] width 93 height 33
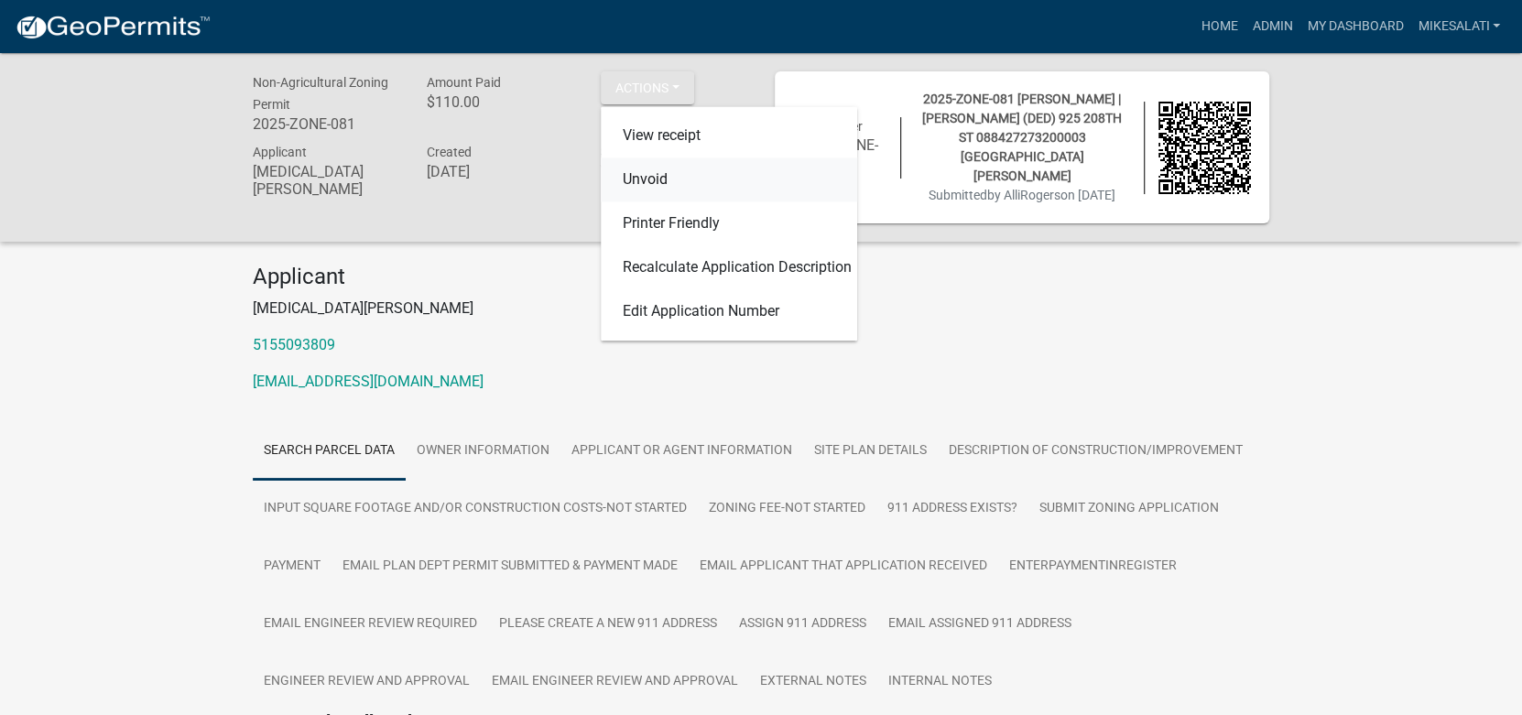
click at [638, 173] on link "Unvoid" at bounding box center [729, 180] width 256 height 44
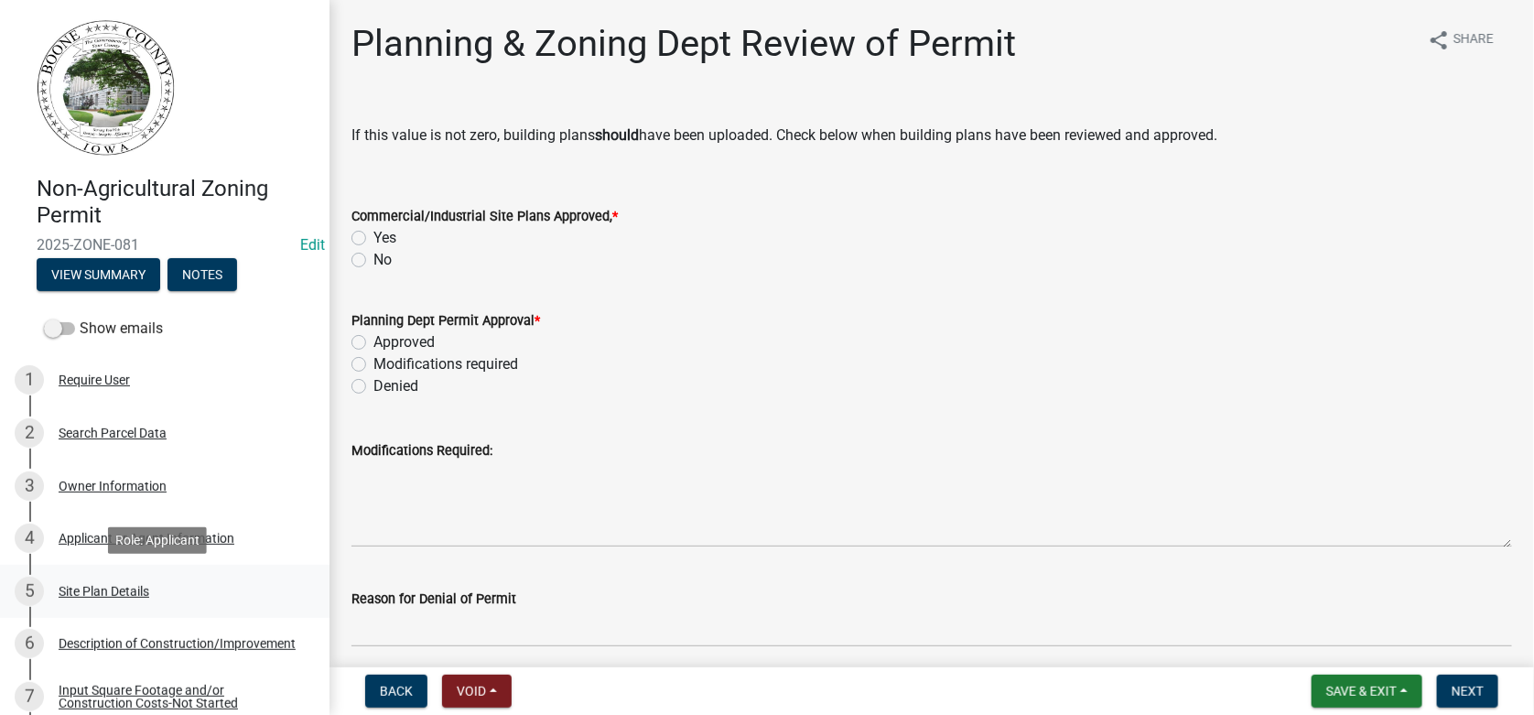
click at [130, 591] on div "Site Plan Details" at bounding box center [104, 591] width 91 height 13
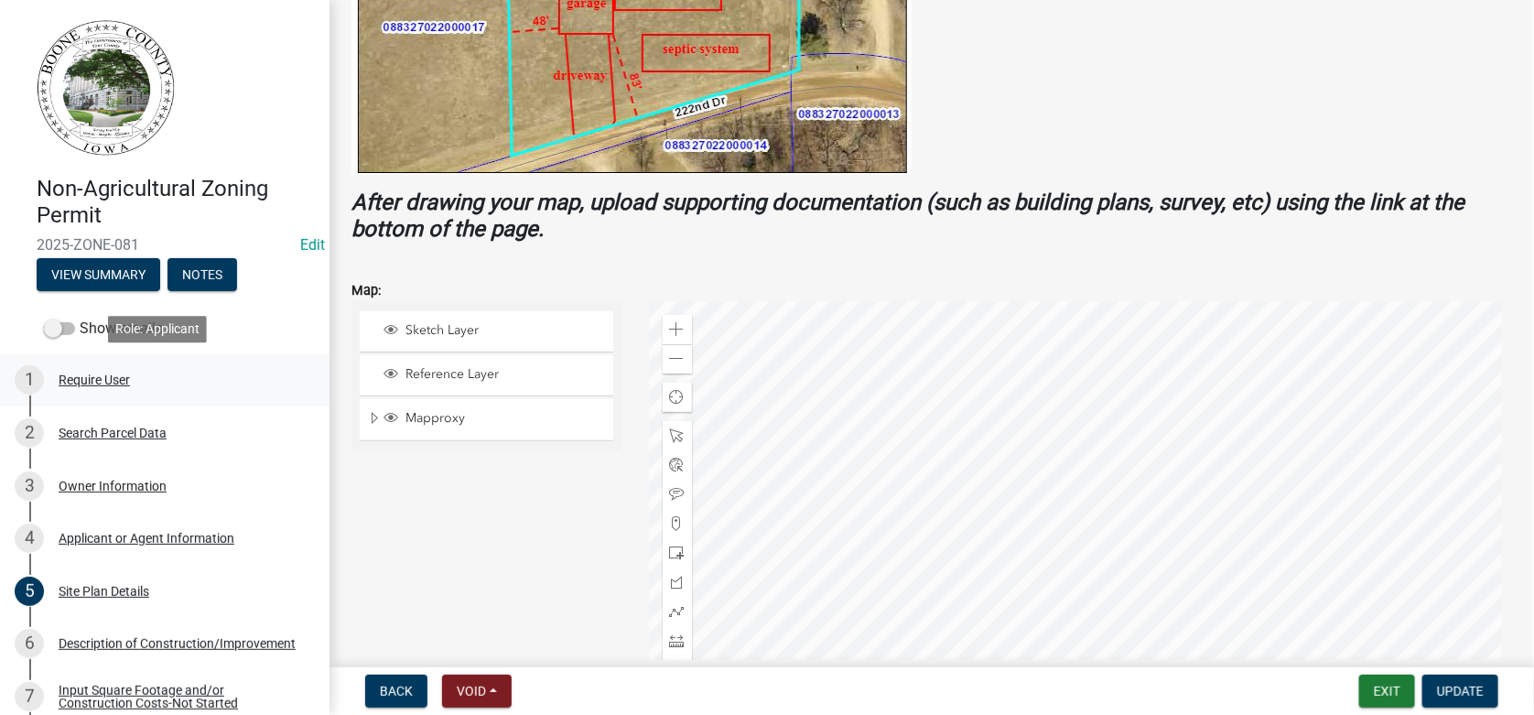
click at [98, 371] on div "1 Require User" at bounding box center [158, 379] width 286 height 29
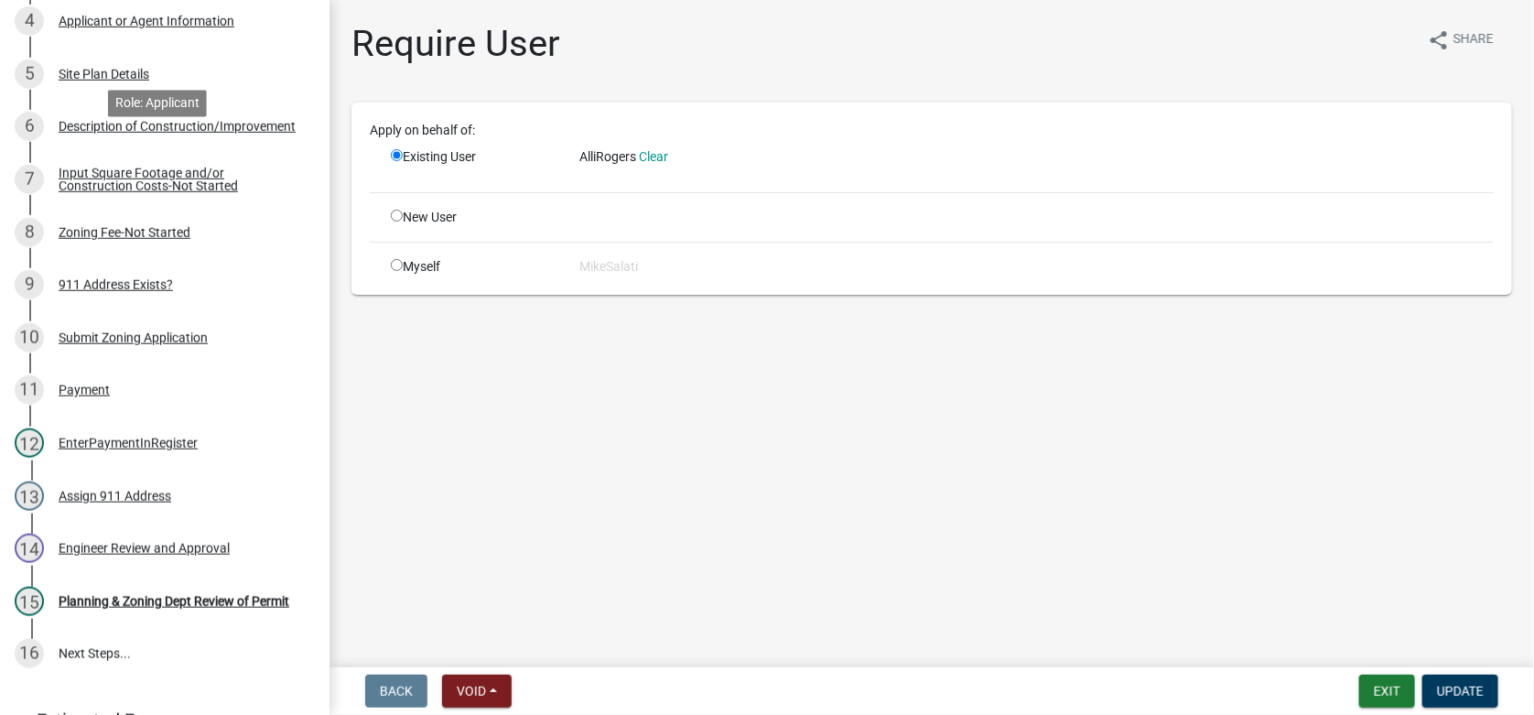
scroll to position [549, 0]
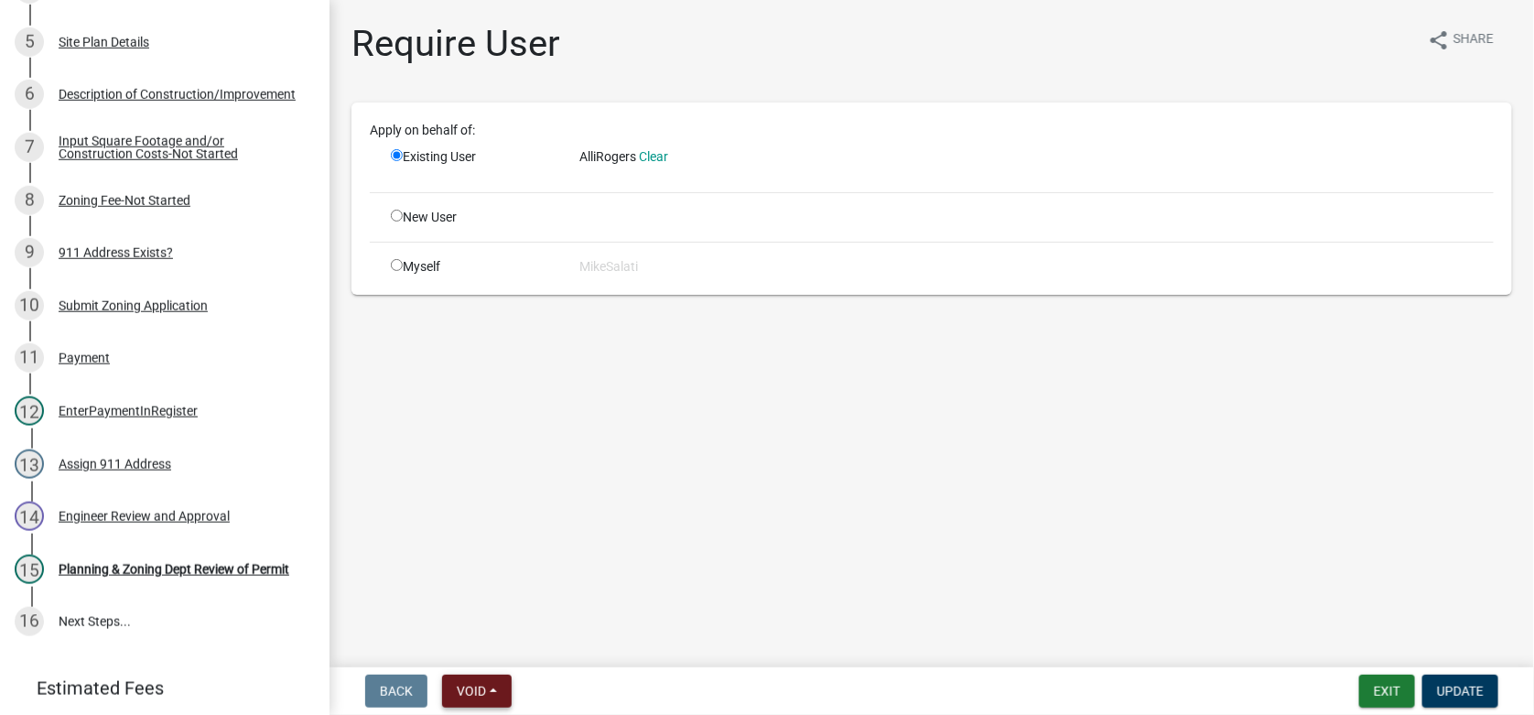
click at [454, 683] on button "Void" at bounding box center [477, 691] width 70 height 33
click at [476, 549] on button "Lock" at bounding box center [515, 556] width 146 height 44
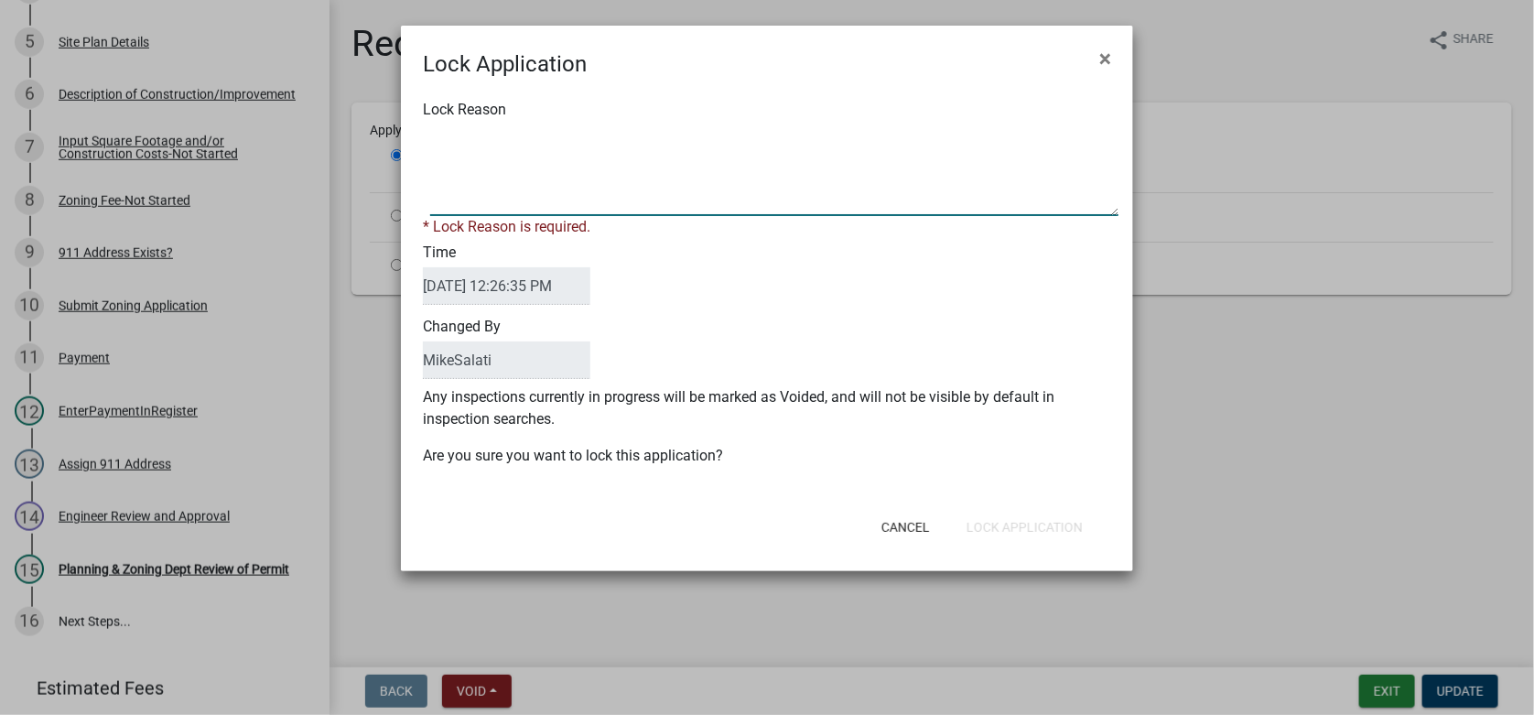
click at [438, 138] on textarea "Lock Reason" at bounding box center [774, 171] width 688 height 92
type textarea "Awaiting further information on location and setbacks. - MJS"
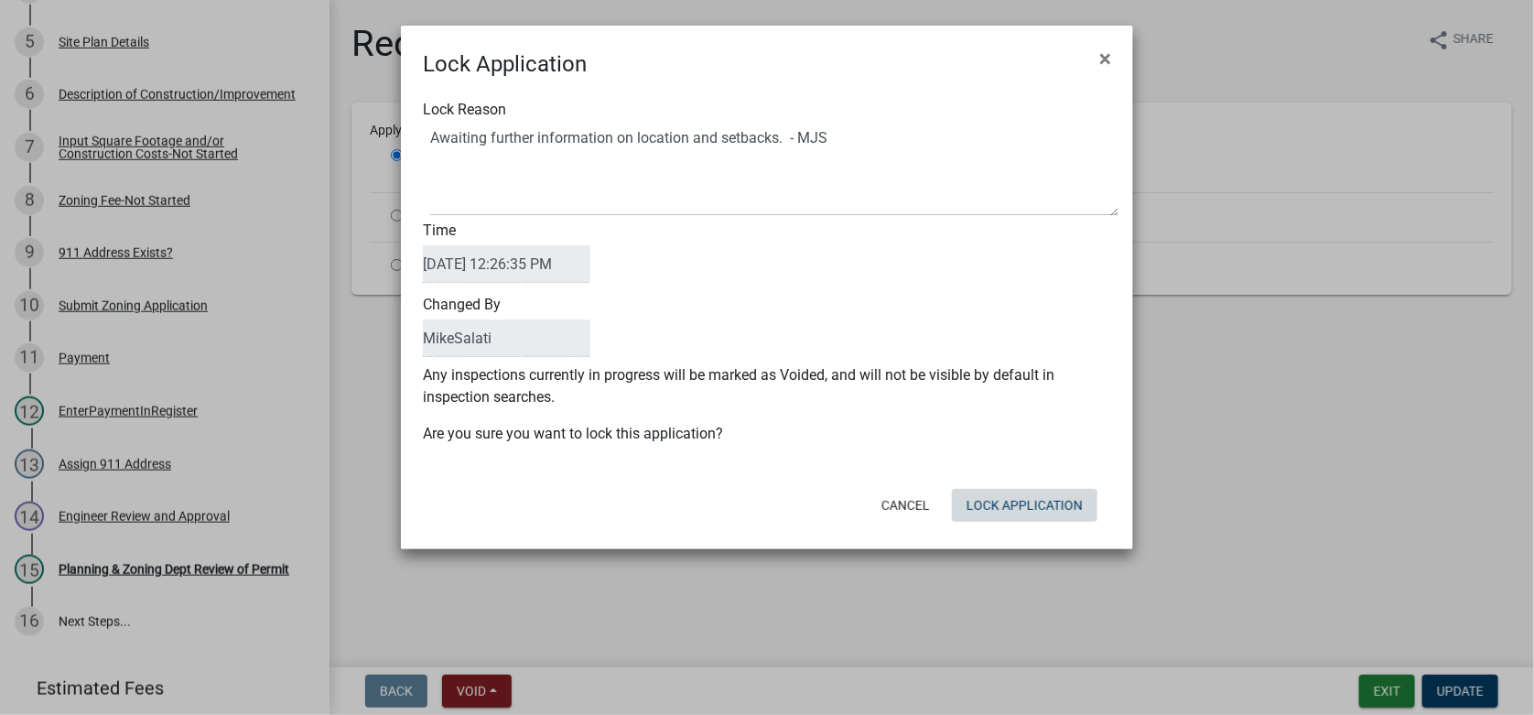
click at [1019, 517] on button "Lock Application" at bounding box center [1025, 505] width 146 height 33
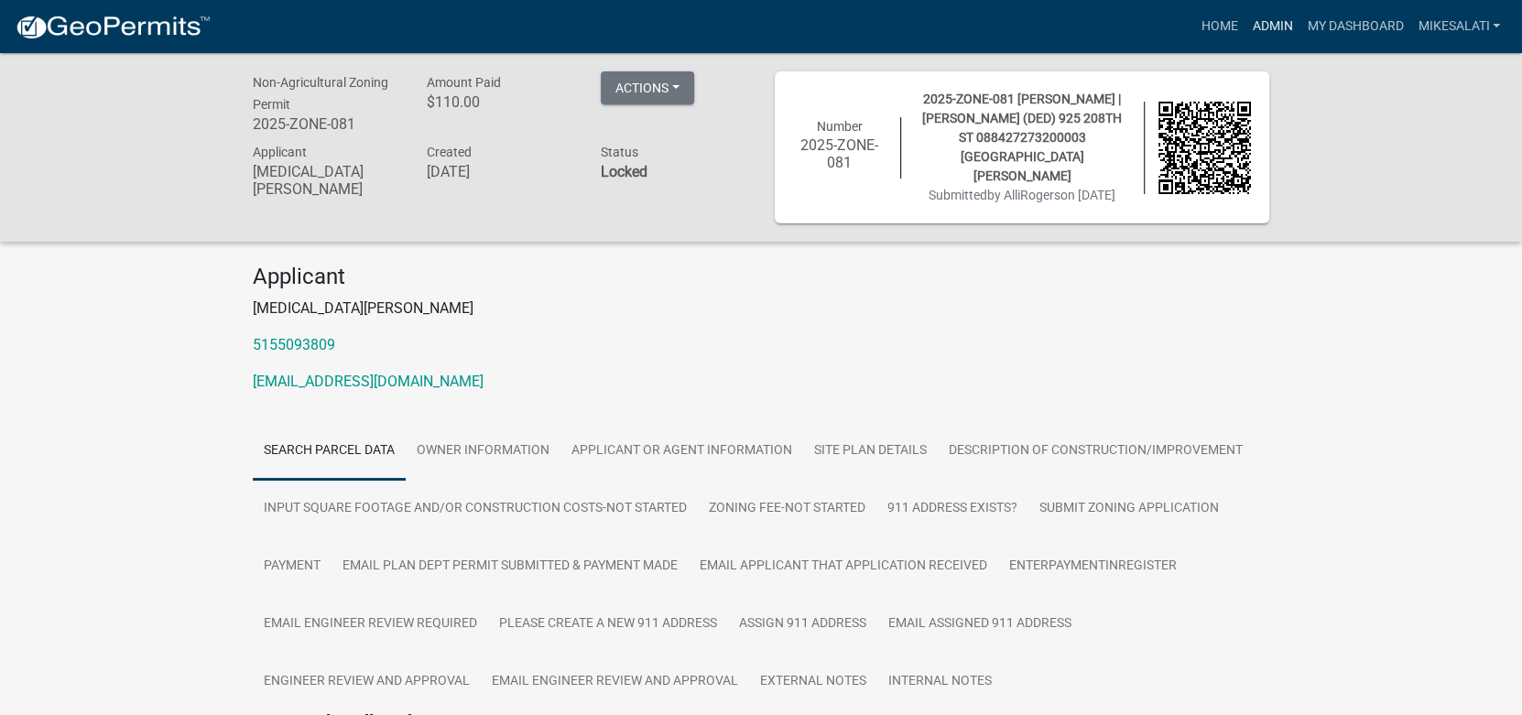
click at [1262, 19] on link "Admin" at bounding box center [1271, 26] width 55 height 35
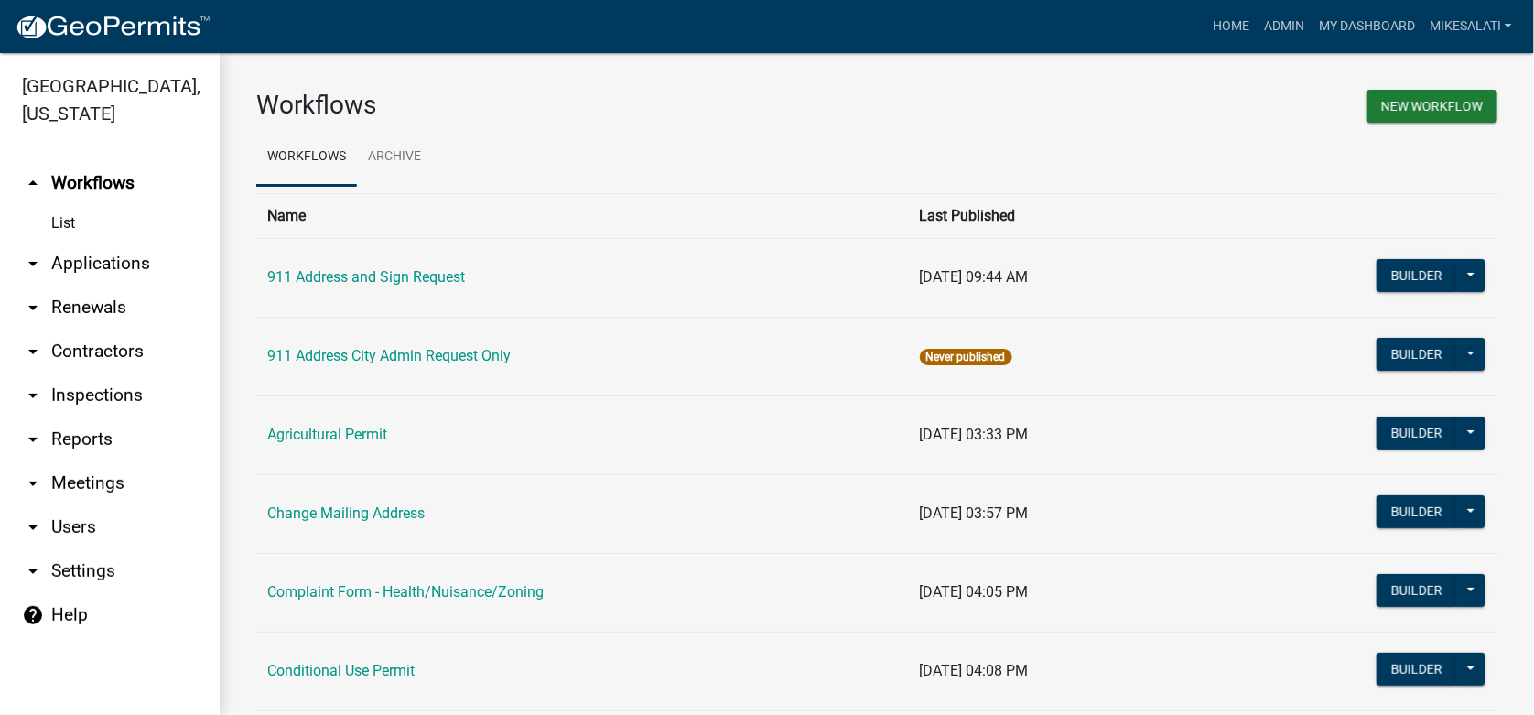
click at [86, 242] on link "arrow_drop_down Applications" at bounding box center [110, 264] width 220 height 44
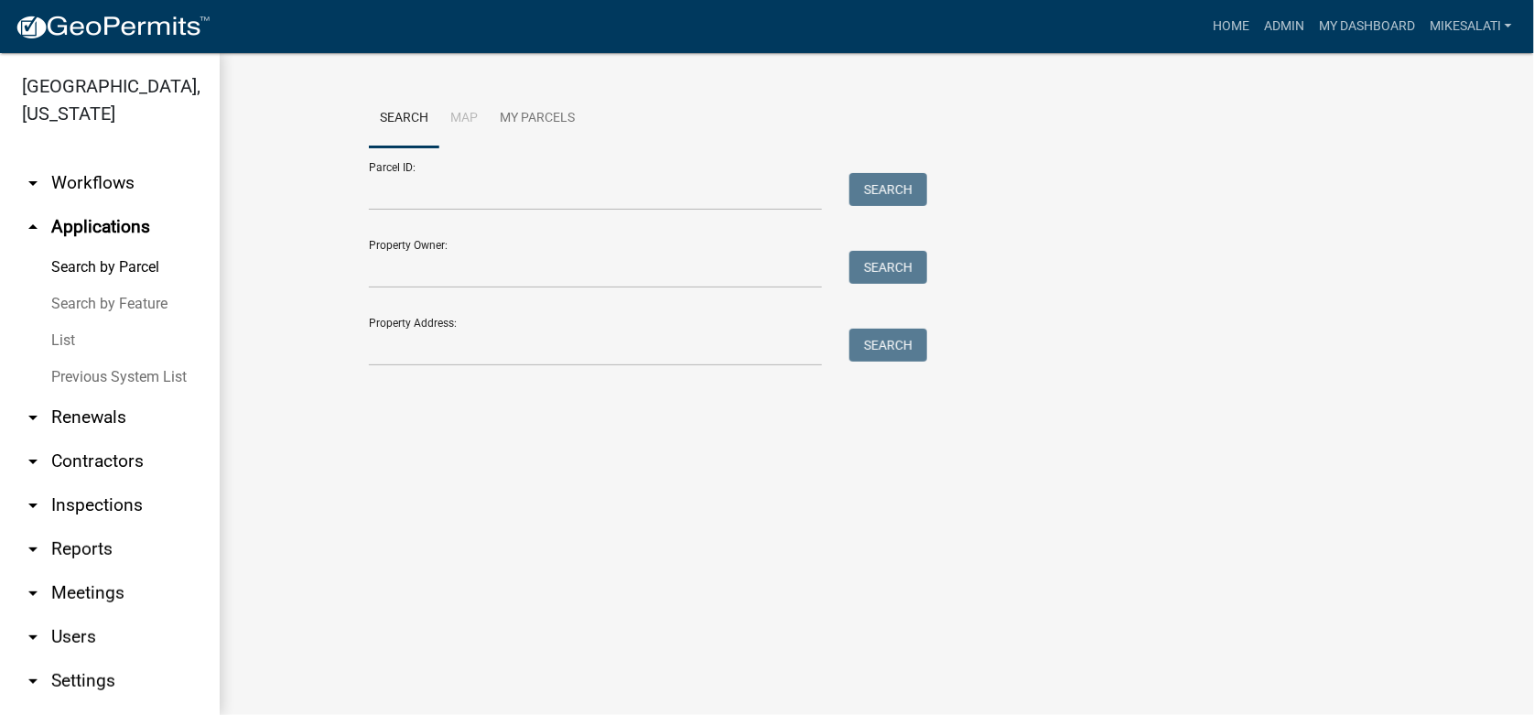
click at [60, 322] on link "List" at bounding box center [110, 340] width 220 height 37
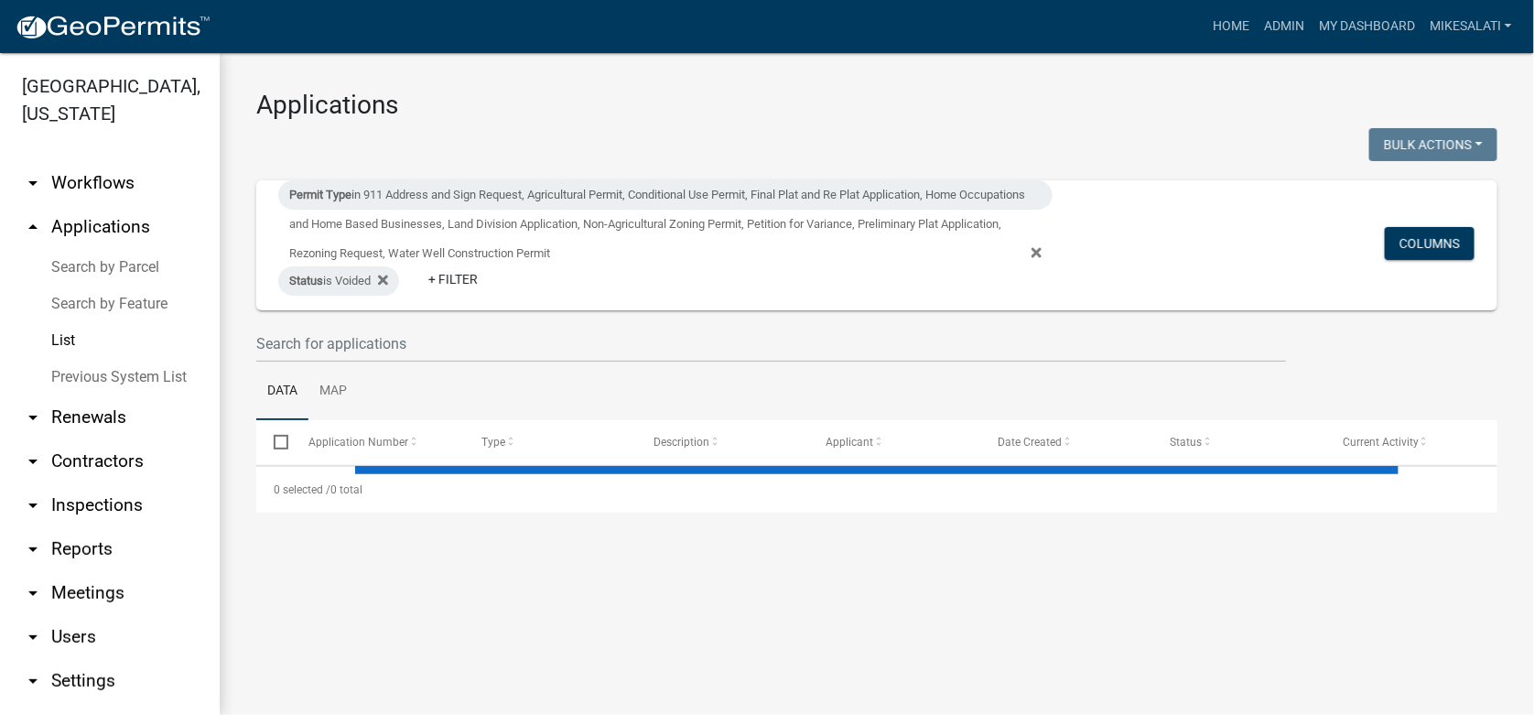
select select "1: 25"
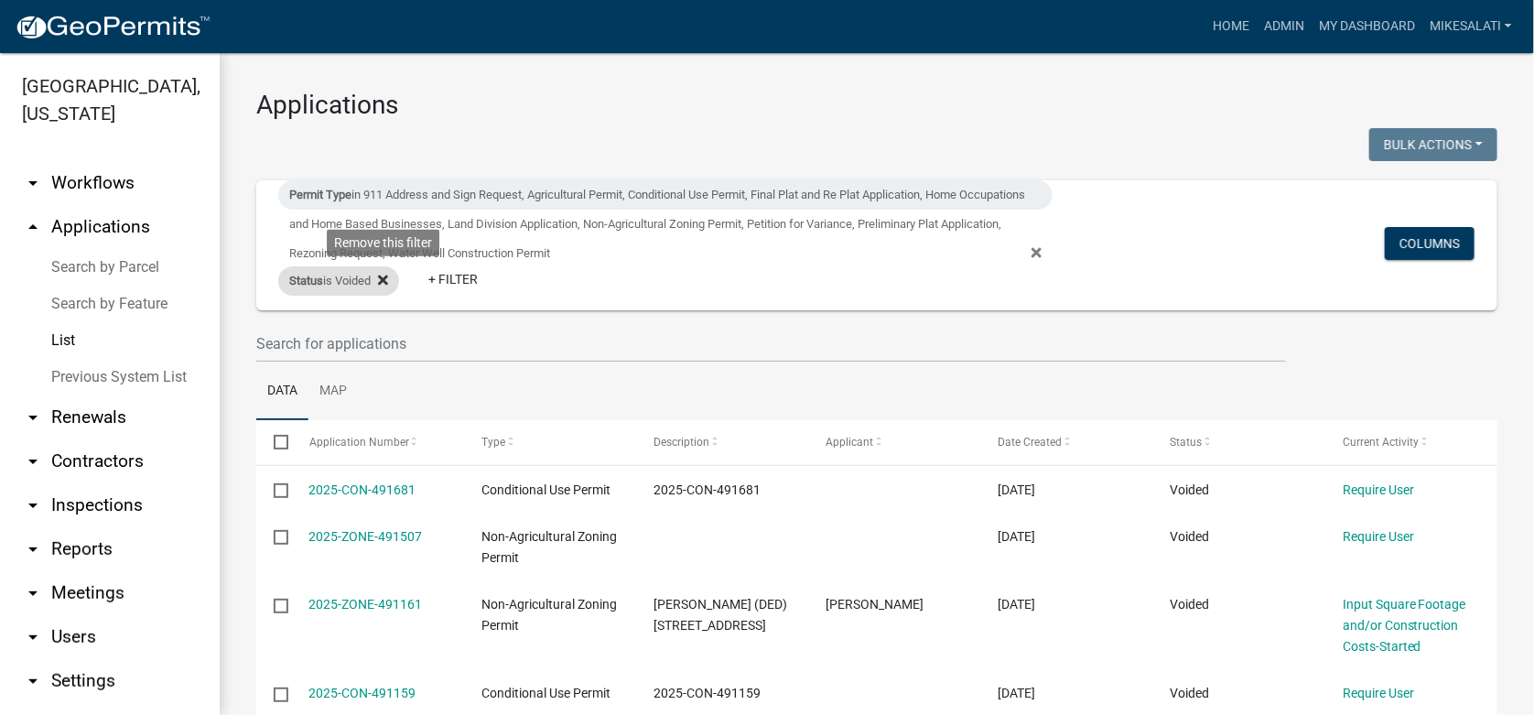
click at [388, 280] on icon at bounding box center [383, 280] width 10 height 15
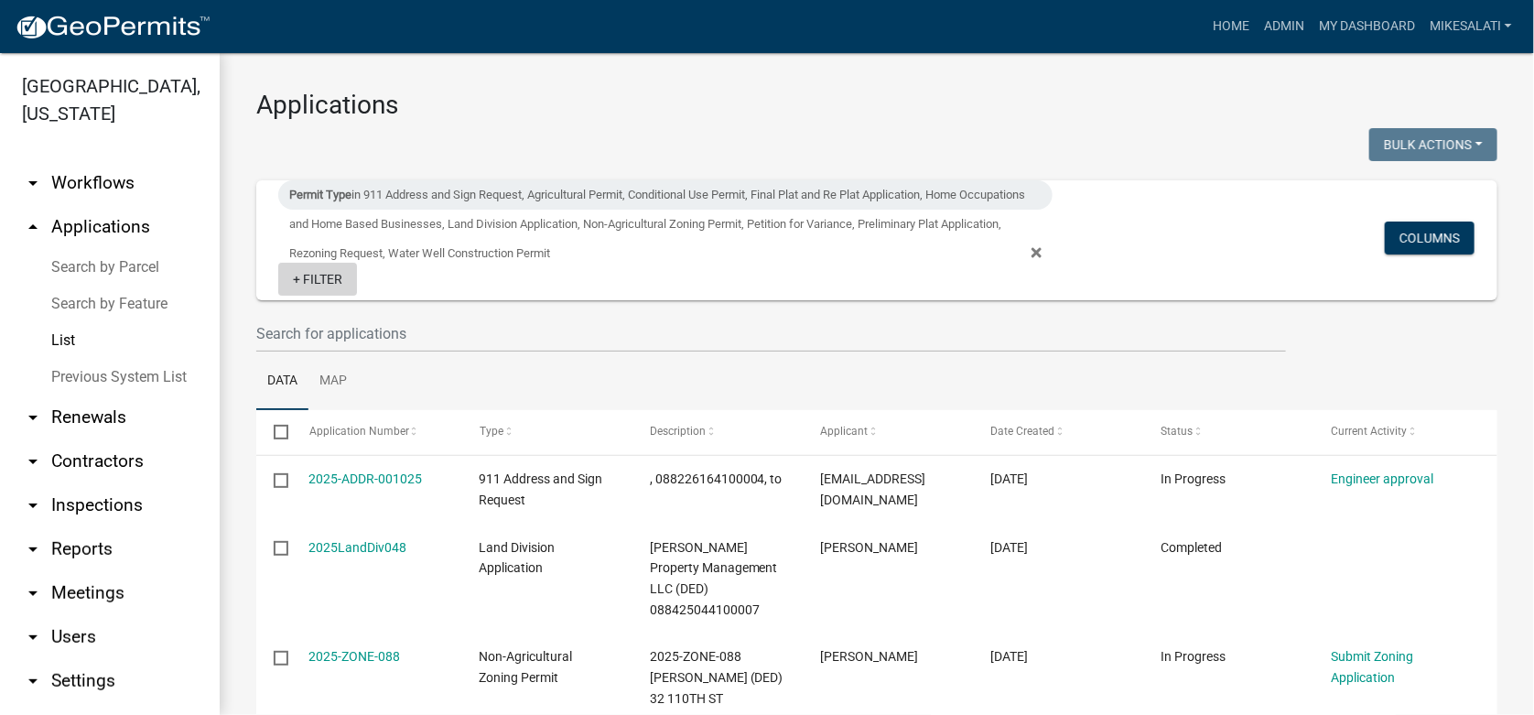
click at [320, 276] on link "+ Filter" at bounding box center [317, 279] width 79 height 33
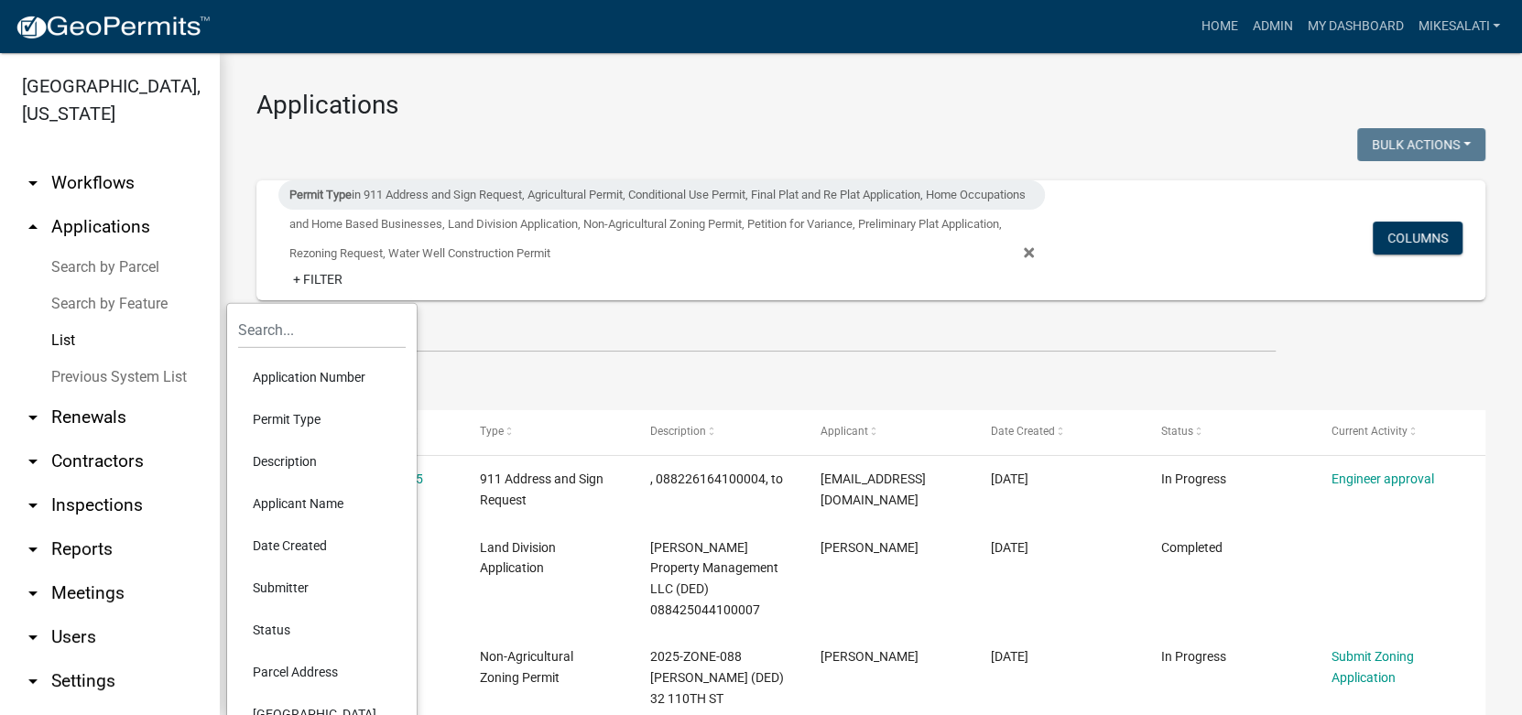
click at [276, 621] on li "Status" at bounding box center [322, 630] width 168 height 42
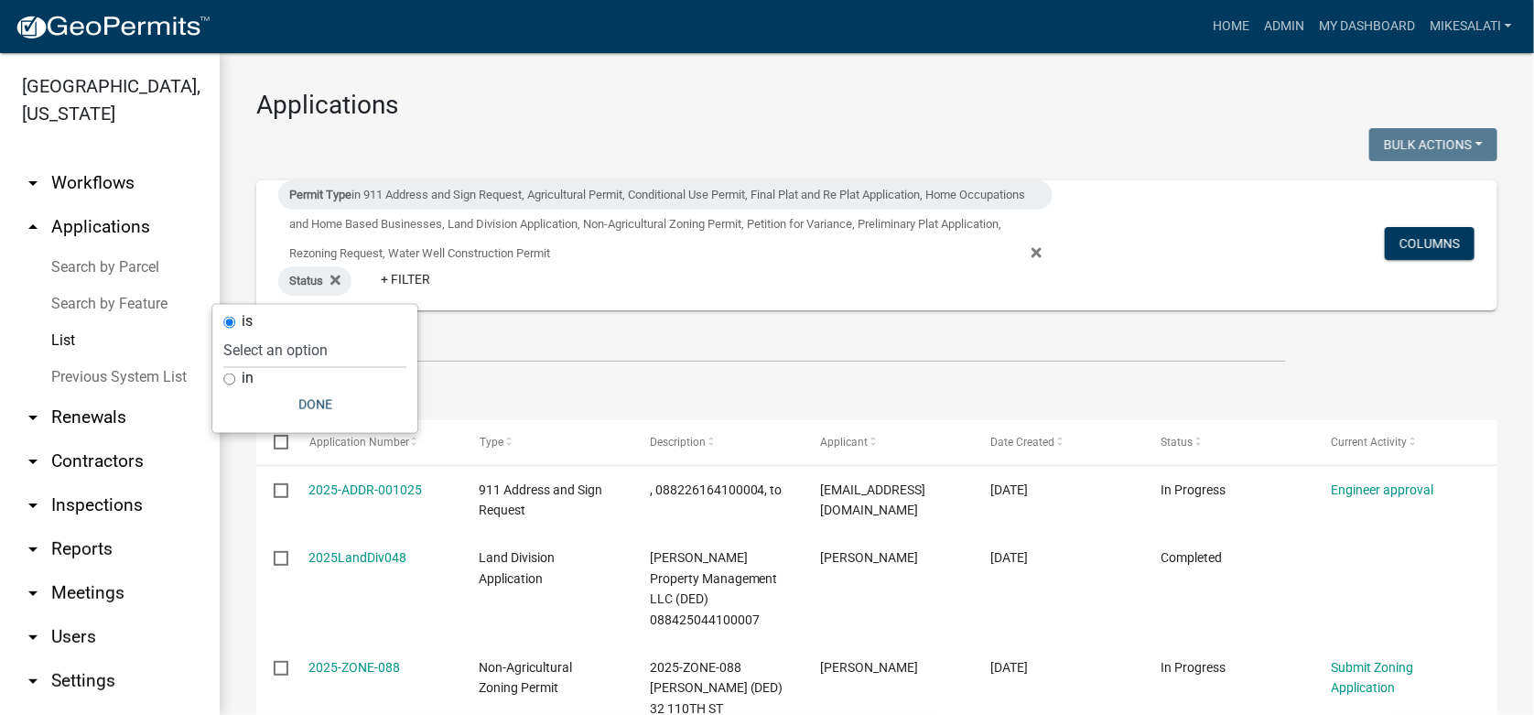
click at [228, 377] on input "in" at bounding box center [229, 379] width 12 height 12
radio input "true"
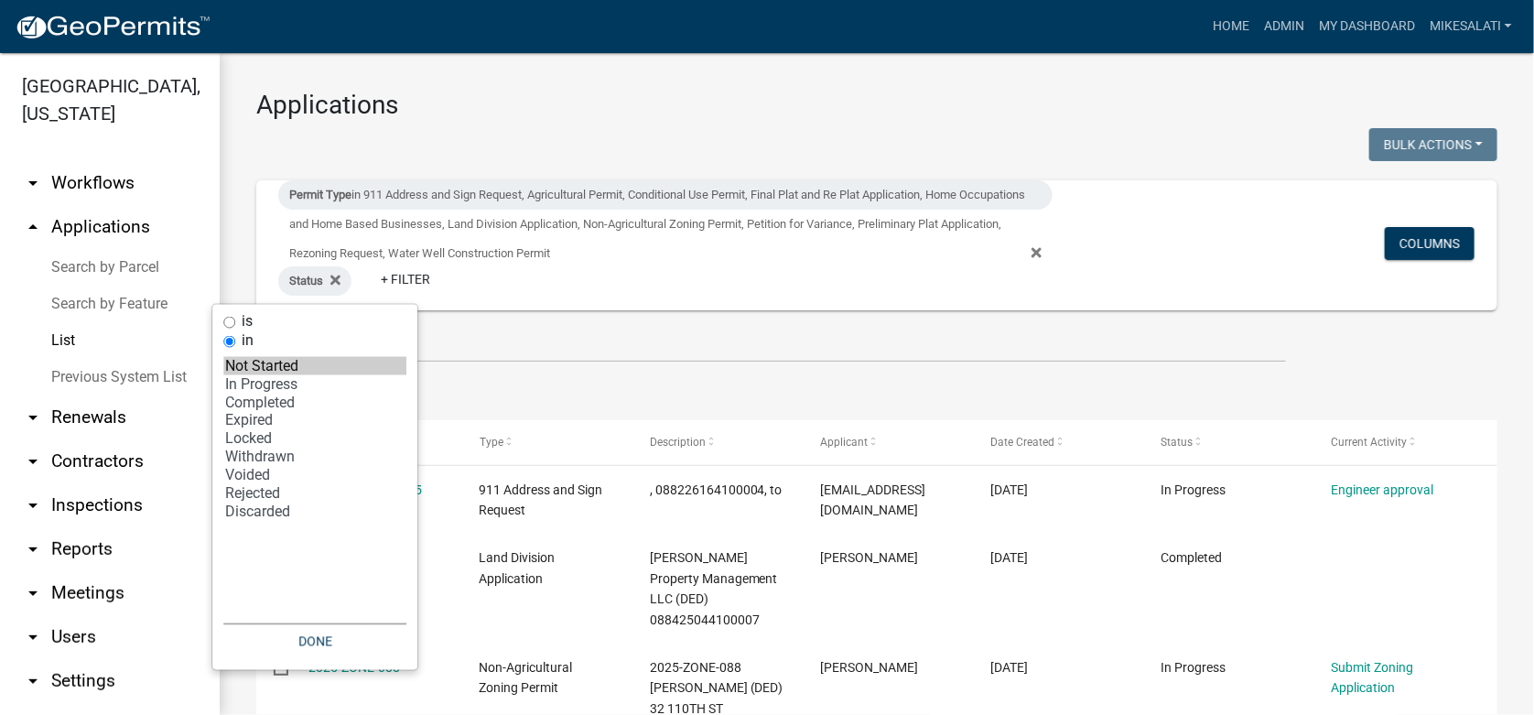
click at [254, 440] on option "Locked" at bounding box center [314, 439] width 183 height 18
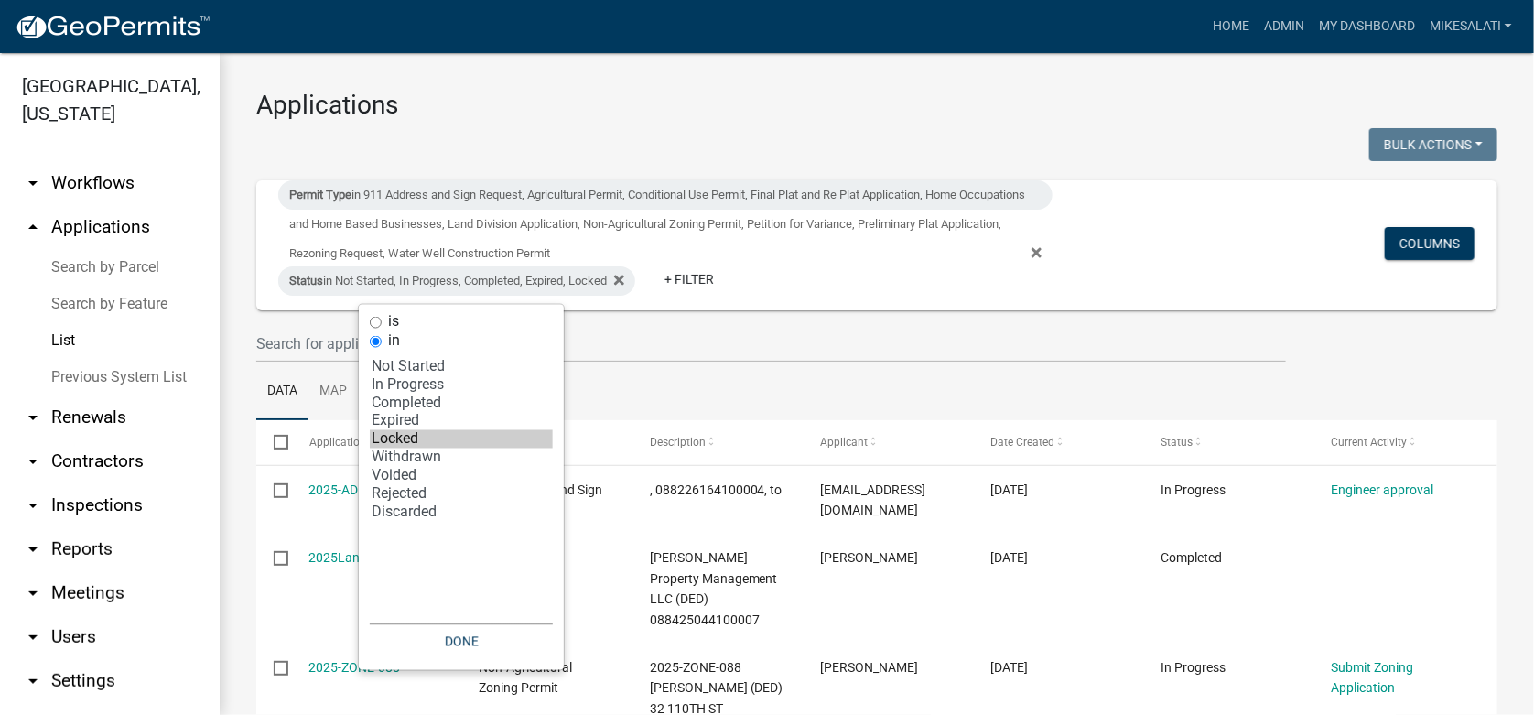
click at [387, 437] on option "Locked" at bounding box center [461, 439] width 183 height 18
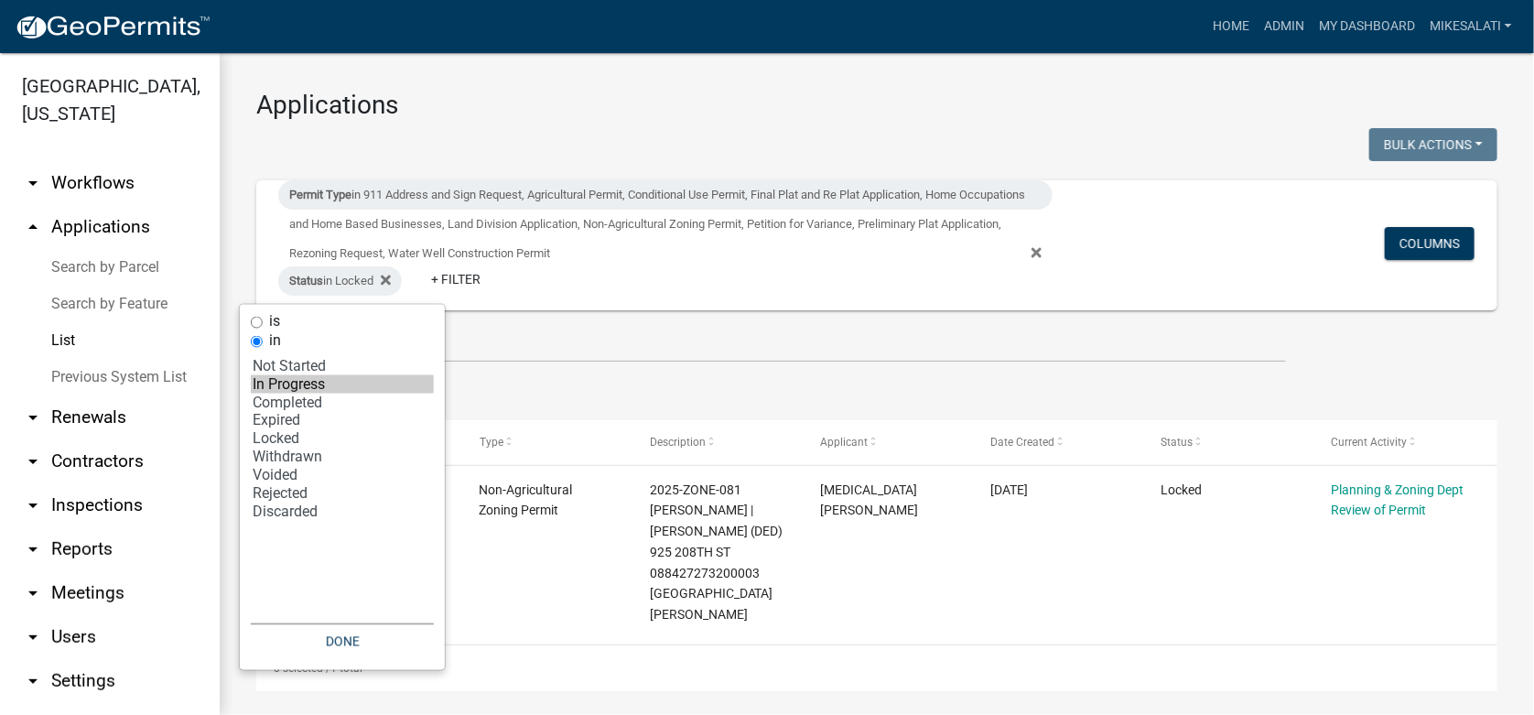
select select "2: '1'"
click at [283, 383] on option "In Progress" at bounding box center [342, 384] width 183 height 18
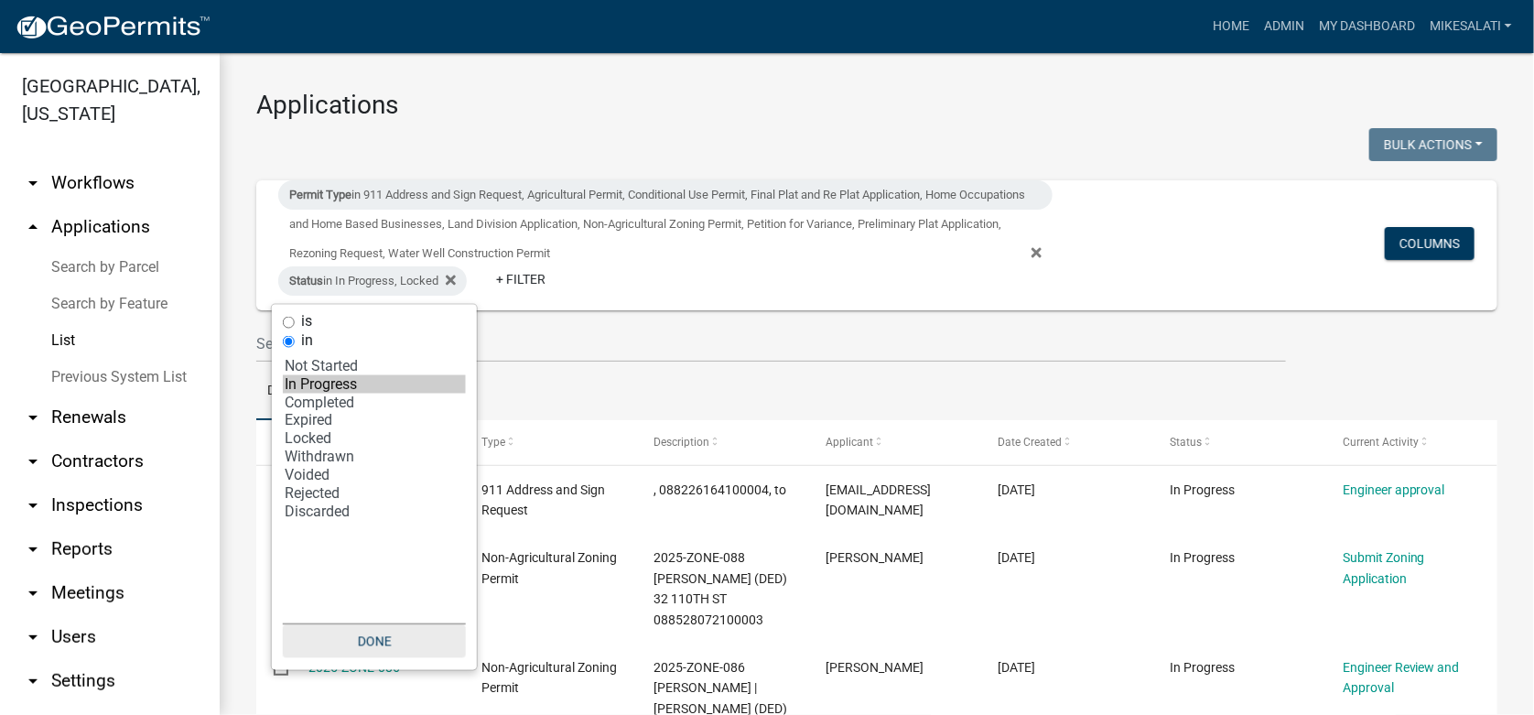
click at [362, 634] on button "Done" at bounding box center [374, 641] width 183 height 33
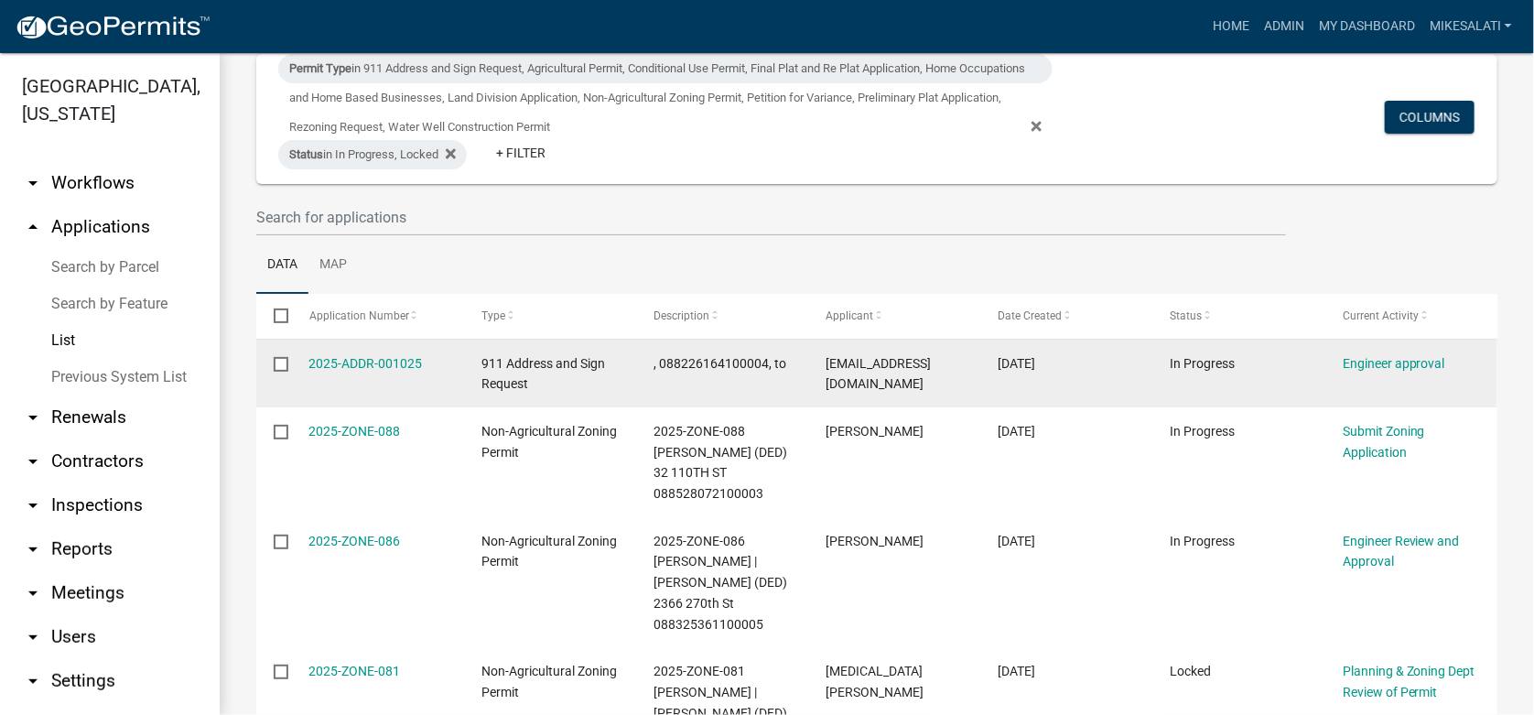
scroll to position [182, 0]
